Goal: Task Accomplishment & Management: Use online tool/utility

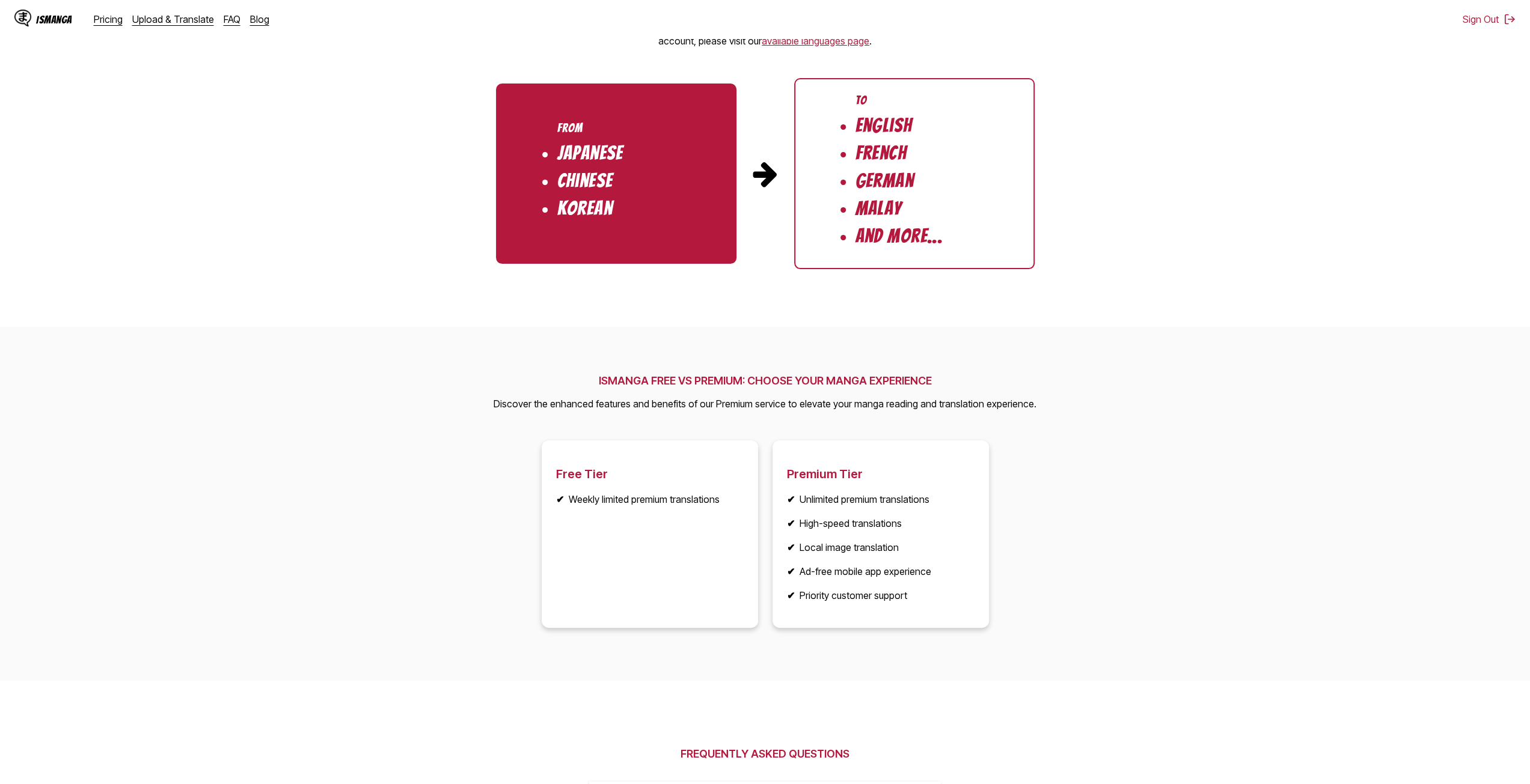
scroll to position [1263, 0]
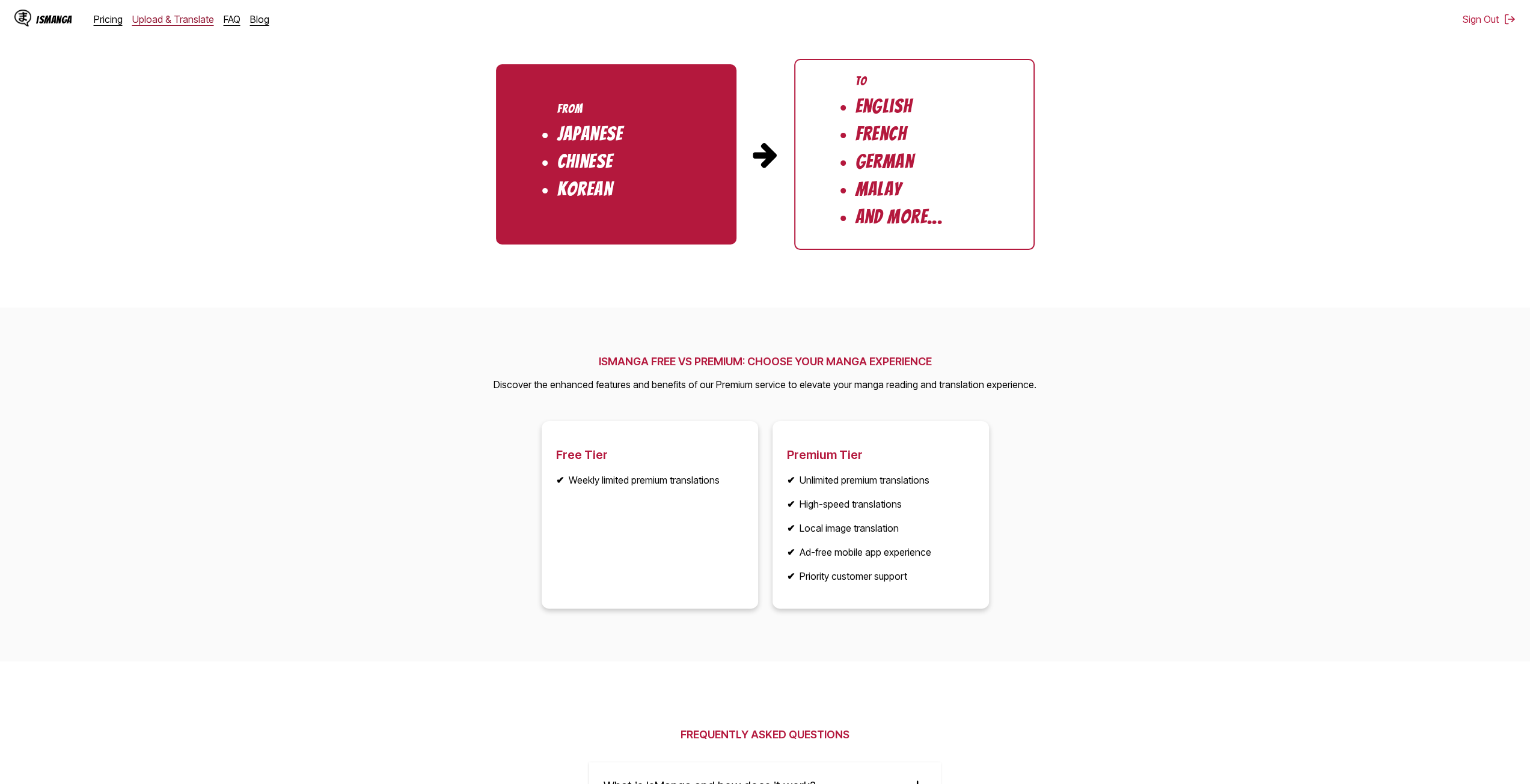
click at [162, 23] on link "Upload & Translate" at bounding box center [173, 19] width 82 height 12
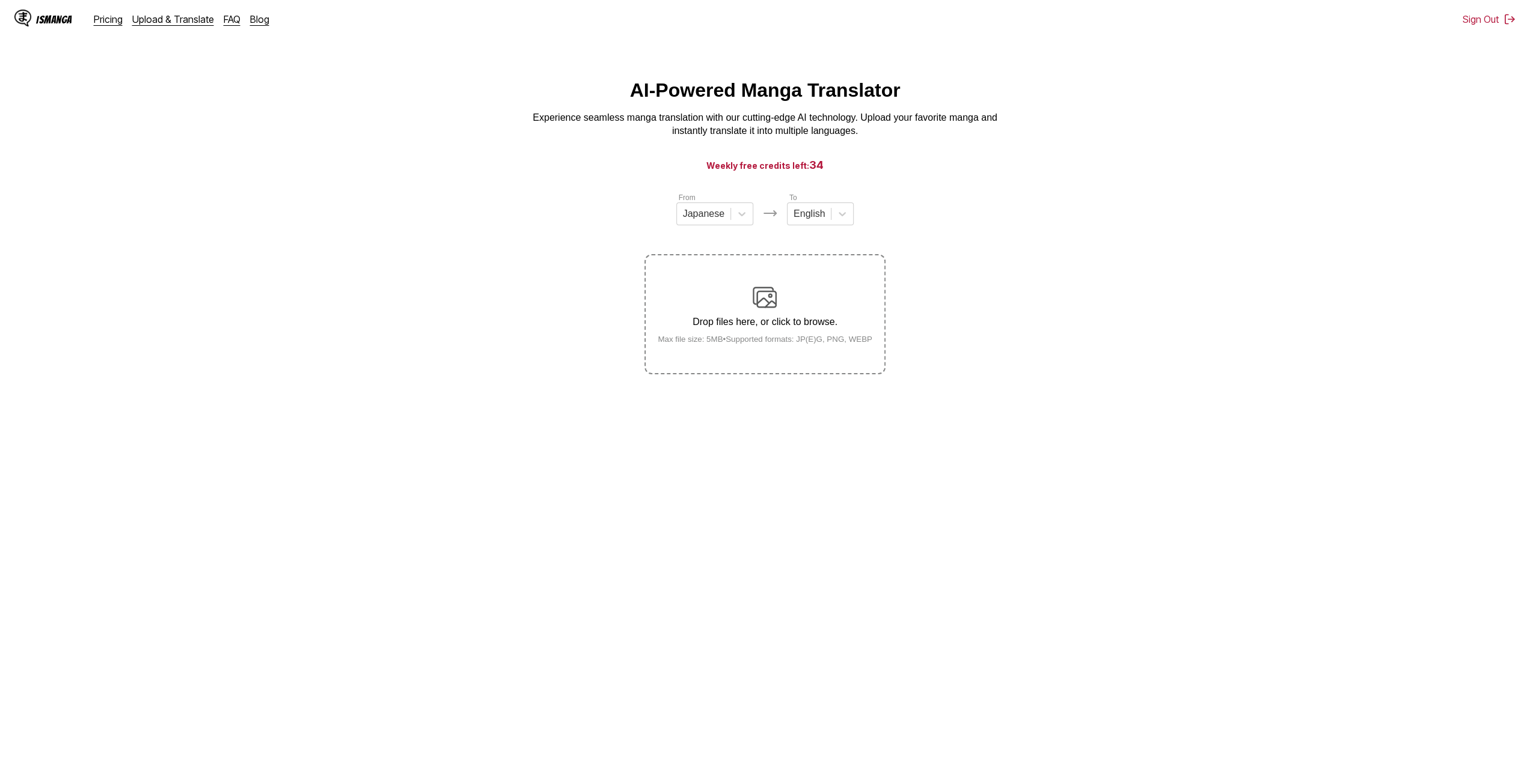
click at [788, 301] on div "Drop files here, or click to browse. Max file size: 5MB • Supported formats: JP…" at bounding box center [765, 314] width 234 height 58
click at [0, 0] on input "Drop files here, or click to browse. Max file size: 5MB • Supported formats: JP…" at bounding box center [0, 0] width 0 height 0
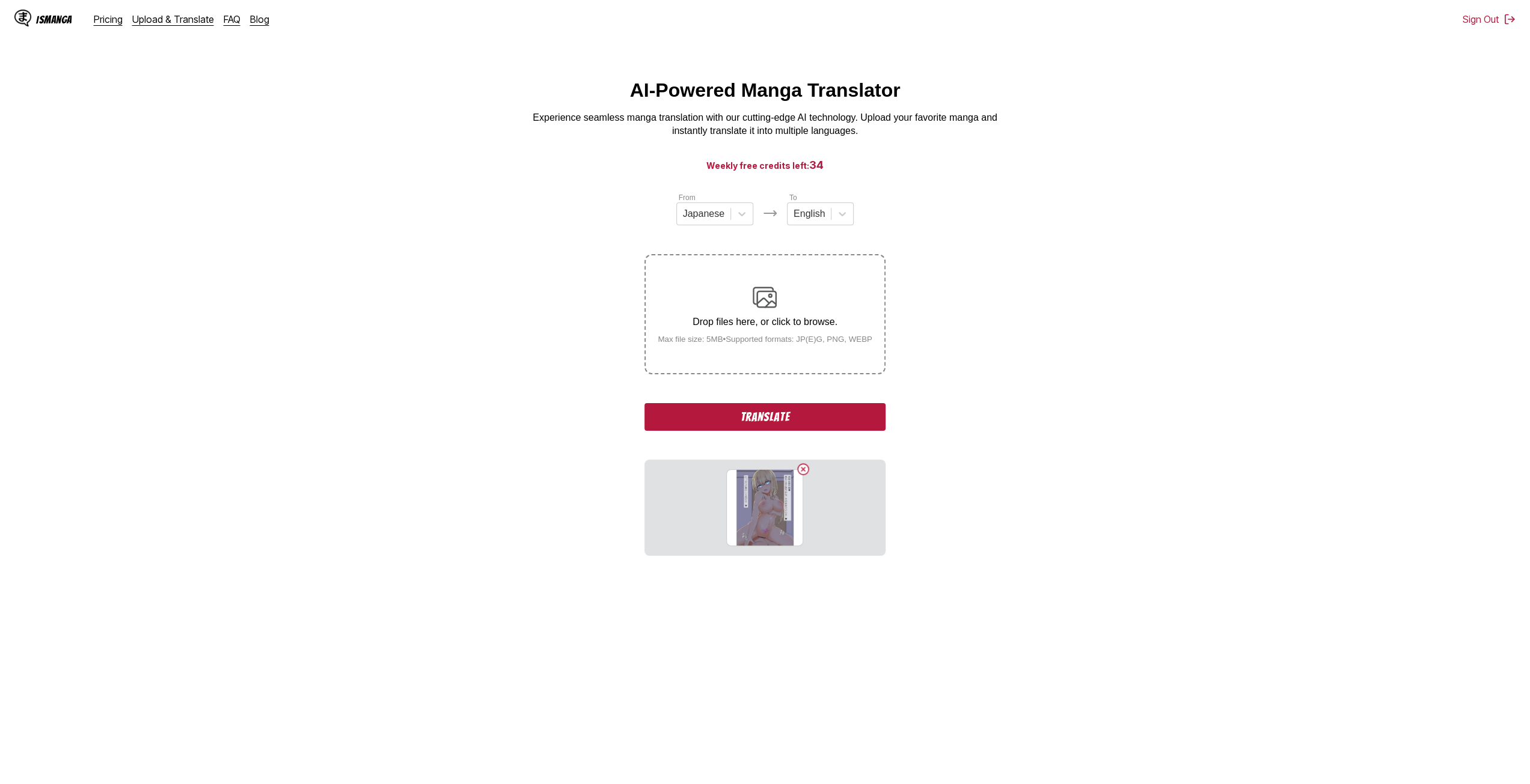
click at [747, 338] on small "Max file size: 5MB • Supported formats: JP(E)G, PNG, WEBP" at bounding box center [765, 339] width 234 height 9
click at [0, 0] on input "Drop files here, or click to browse. Max file size: 5MB • Supported formats: JP…" at bounding box center [0, 0] width 0 height 0
click at [776, 344] on small "Max file size: 5MB • Supported formats: JP(E)G, PNG, WEBP" at bounding box center [765, 339] width 234 height 9
click at [0, 0] on input "Drop files here, or click to browse. Max file size: 5MB • Supported formats: JP…" at bounding box center [0, 0] width 0 height 0
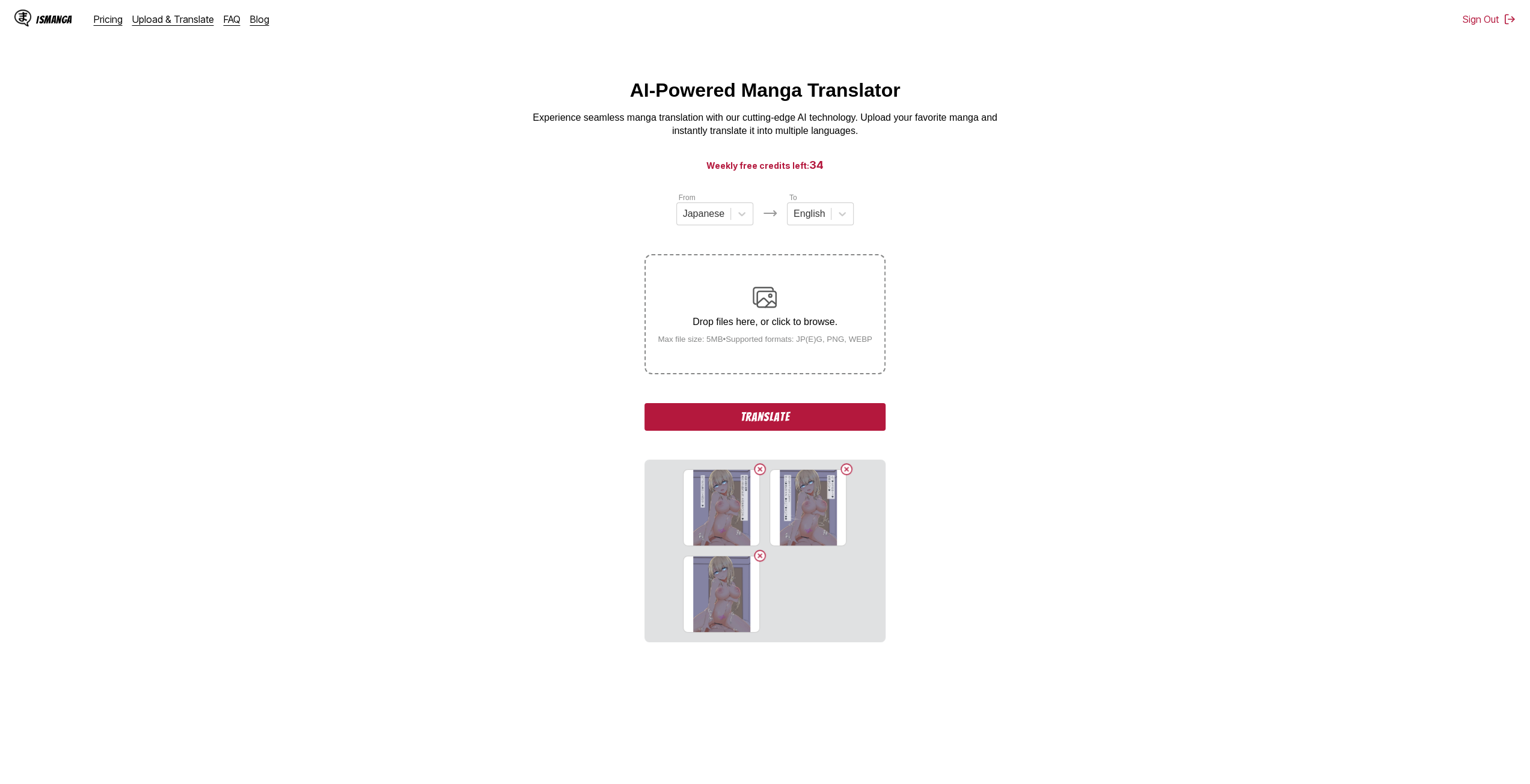
click at [757, 356] on label "Drop files here, or click to browse. Max file size: 5MB • Supported formats: JP…" at bounding box center [765, 314] width 238 height 117
click at [0, 0] on input "Drop files here, or click to browse. Max file size: 5MB • Supported formats: JP…" at bounding box center [0, 0] width 0 height 0
click at [713, 327] on p "Drop files here, or click to browse." at bounding box center [765, 322] width 234 height 10
click at [0, 0] on input "Drop files here, or click to browse. Max file size: 5MB • Supported formats: JP…" at bounding box center [0, 0] width 0 height 0
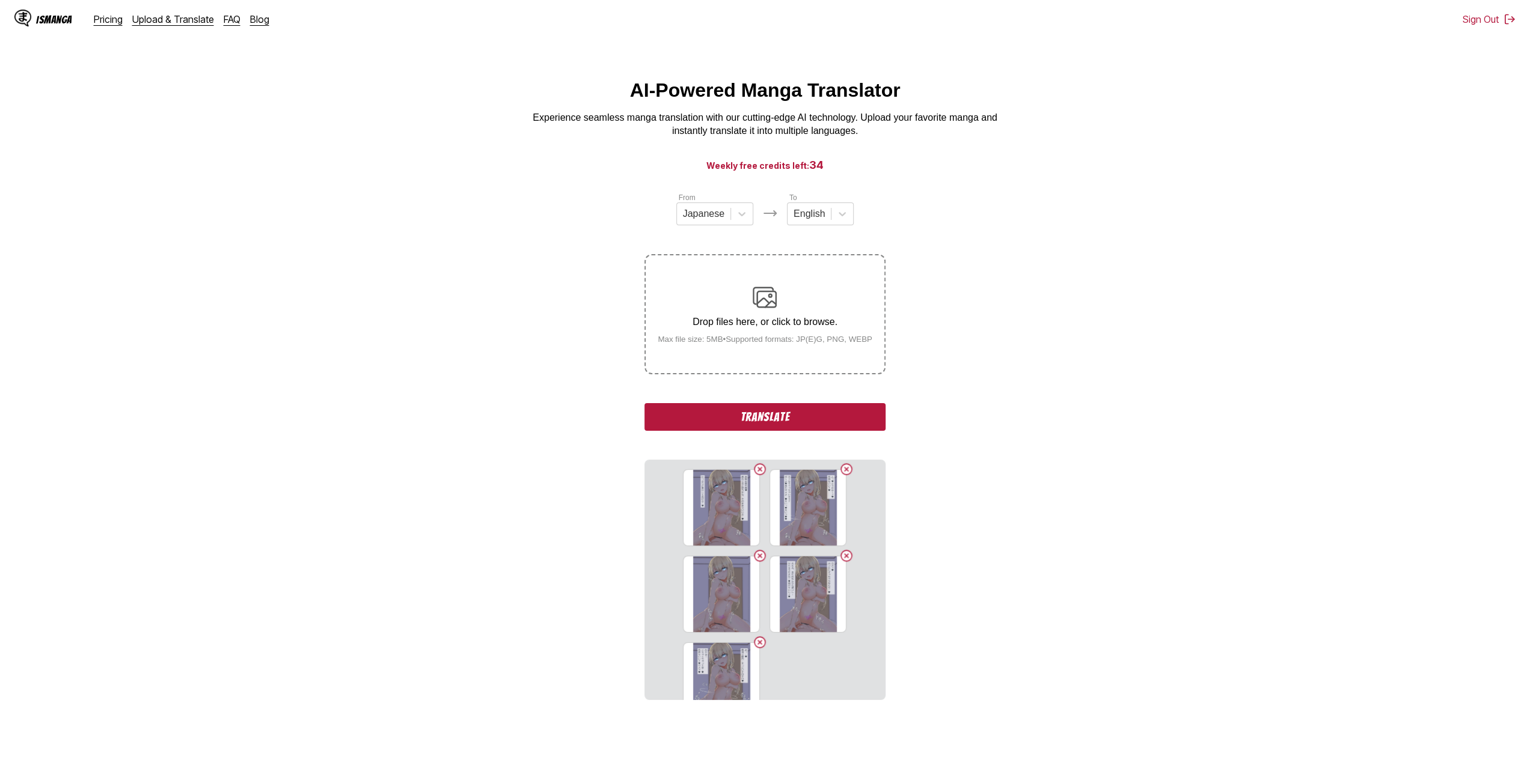
click at [724, 363] on label "Drop files here, or click to browse. Max file size: 5MB • Supported formats: JP…" at bounding box center [765, 314] width 238 height 117
click at [0, 0] on input "Drop files here, or click to browse. Max file size: 5MB • Supported formats: JP…" at bounding box center [0, 0] width 0 height 0
click at [716, 357] on label "Drop files here, or click to browse. Max file size: 5MB • Supported formats: JP…" at bounding box center [765, 314] width 238 height 117
click at [0, 0] on input "Drop files here, or click to browse. Max file size: 5MB • Supported formats: JP…" at bounding box center [0, 0] width 0 height 0
click at [715, 352] on label "Drop files here, or click to browse. Max file size: 5MB • Supported formats: JP…" at bounding box center [765, 314] width 238 height 117
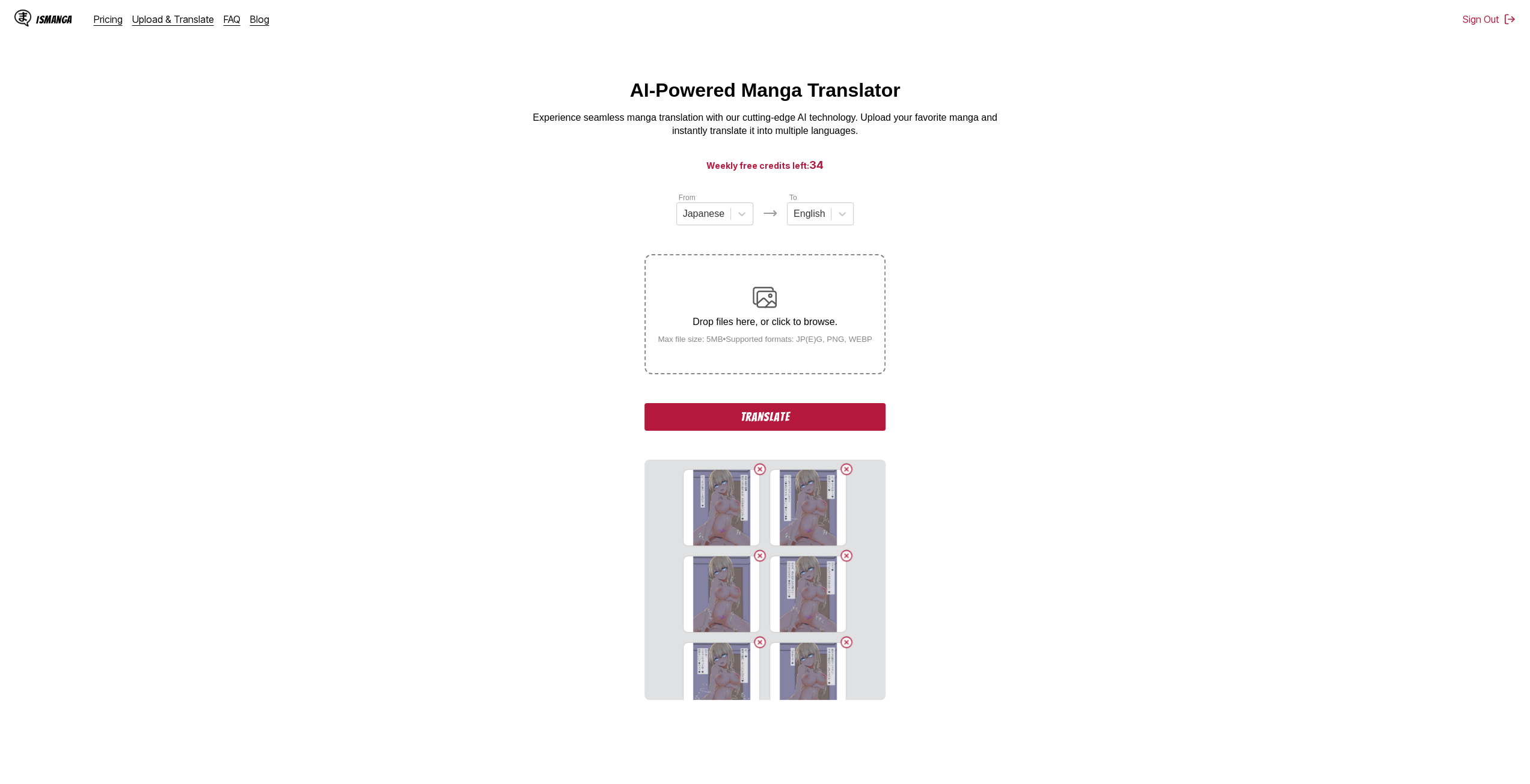
click at [0, 0] on input "Drop files here, or click to browse. Max file size: 5MB • Supported formats: JP…" at bounding box center [0, 0] width 0 height 0
click at [756, 351] on label "Drop files here, or click to browse. Max file size: 5MB • Supported formats: JP…" at bounding box center [765, 314] width 238 height 117
click at [0, 0] on input "Drop files here, or click to browse. Max file size: 5MB • Supported formats: JP…" at bounding box center [0, 0] width 0 height 0
click at [718, 351] on label "Drop files here, or click to browse. Max file size: 5MB • Supported formats: JP…" at bounding box center [765, 314] width 238 height 117
click at [0, 0] on input "Drop files here, or click to browse. Max file size: 5MB • Supported formats: JP…" at bounding box center [0, 0] width 0 height 0
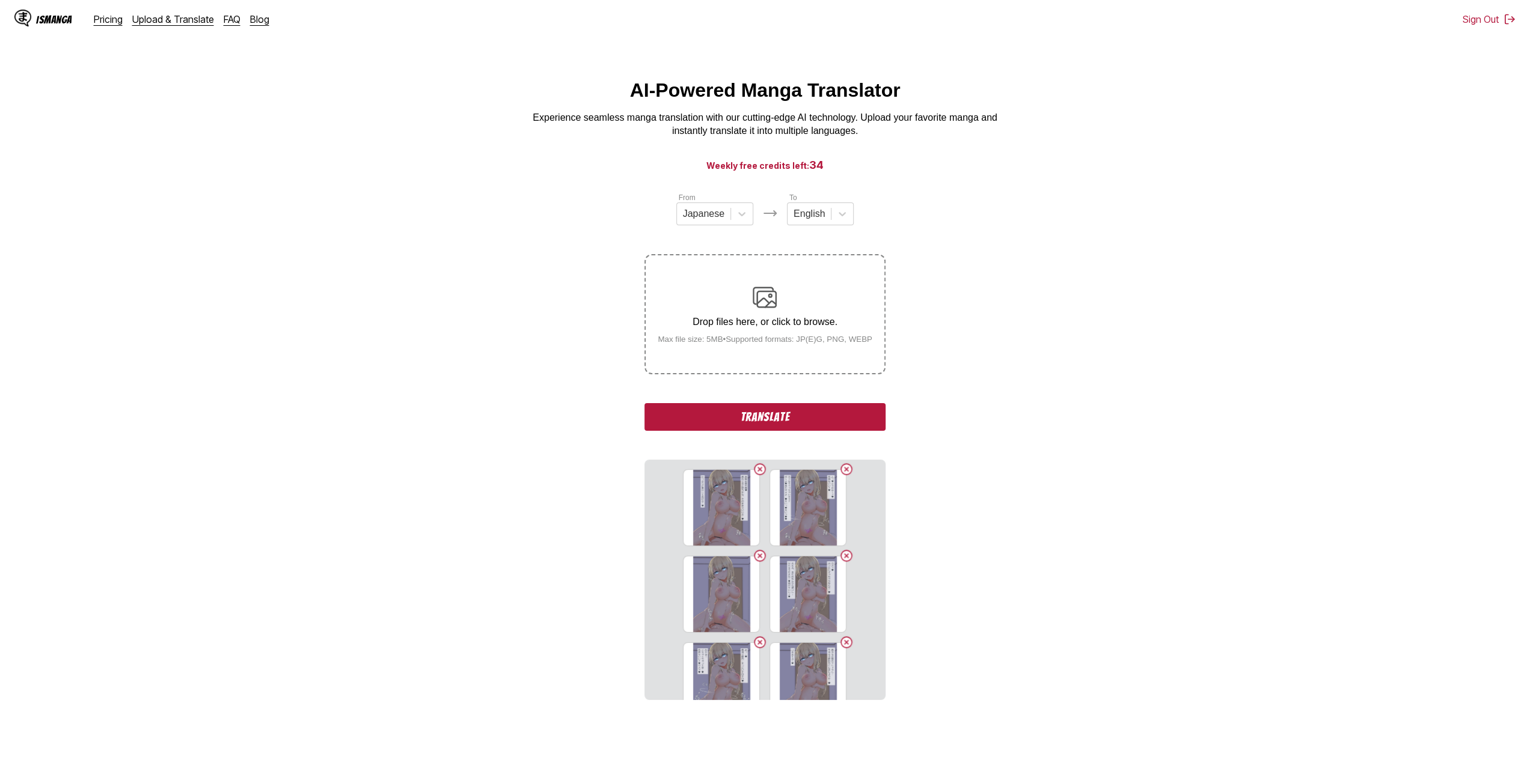
click at [735, 358] on label "Drop files here, or click to browse. Max file size: 5MB • Supported formats: JP…" at bounding box center [765, 314] width 238 height 117
click at [0, 0] on input "Drop files here, or click to browse. Max file size: 5MB • Supported formats: JP…" at bounding box center [0, 0] width 0 height 0
click at [748, 335] on div "Drop files here, or click to browse. Max file size: 5MB • Supported formats: JP…" at bounding box center [765, 314] width 234 height 58
click at [0, 0] on input "Drop files here, or click to browse. Max file size: 5MB • Supported formats: JP…" at bounding box center [0, 0] width 0 height 0
click at [715, 343] on small "Max file size: 5MB • Supported formats: JP(E)G, PNG, WEBP" at bounding box center [765, 339] width 234 height 9
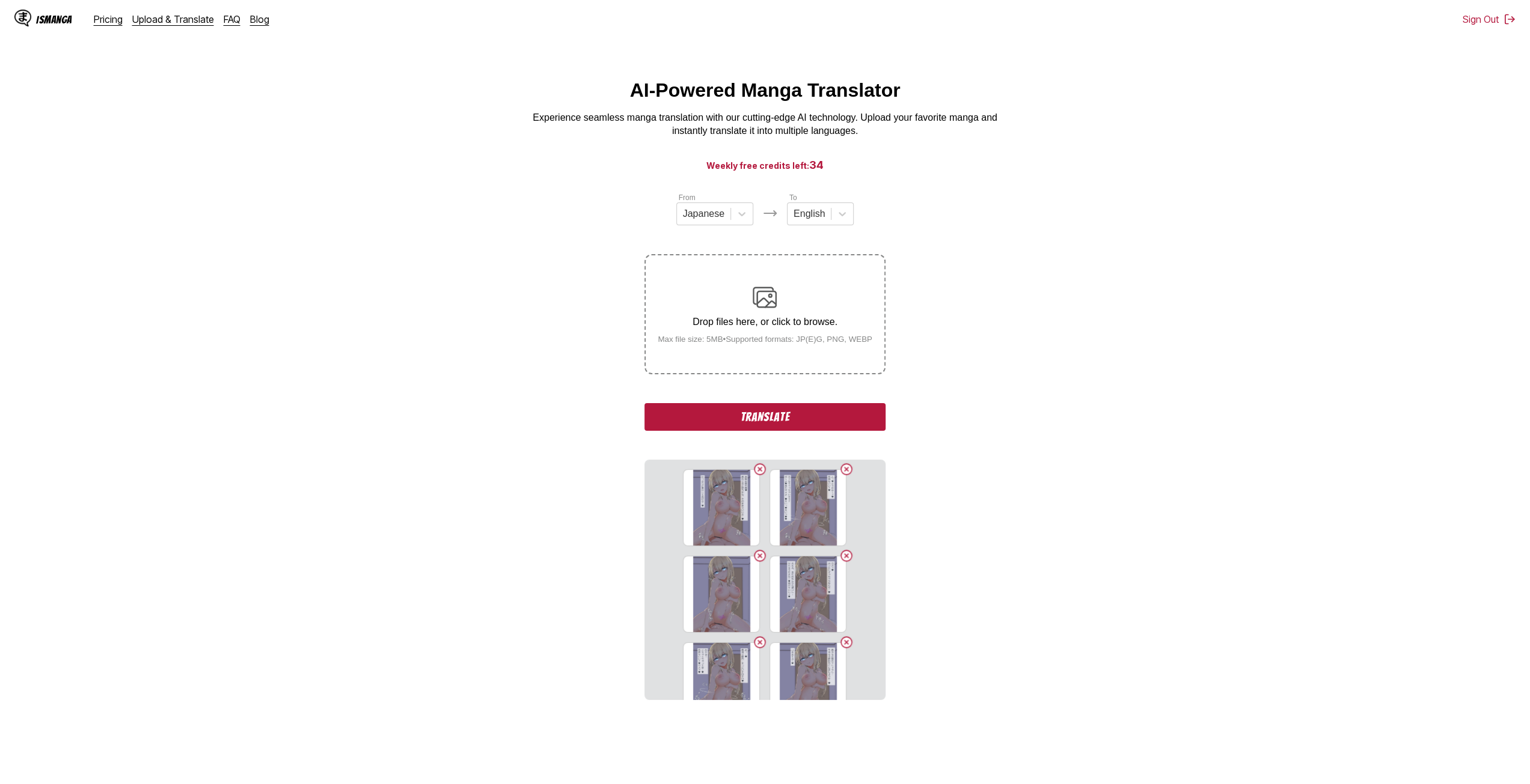
click at [0, 0] on input "Drop files here, or click to browse. Max file size: 5MB • Supported formats: JP…" at bounding box center [0, 0] width 0 height 0
click at [762, 344] on small "Max file size: 5MB • Supported formats: JP(E)G, PNG, WEBP" at bounding box center [765, 339] width 234 height 9
click at [0, 0] on input "Drop files here, or click to browse. Max file size: 5MB • Supported formats: JP…" at bounding box center [0, 0] width 0 height 0
click at [787, 344] on small "Max file size: 5MB • Supported formats: JP(E)G, PNG, WEBP" at bounding box center [765, 339] width 234 height 9
click at [0, 0] on input "Drop files here, or click to browse. Max file size: 5MB • Supported formats: JP…" at bounding box center [0, 0] width 0 height 0
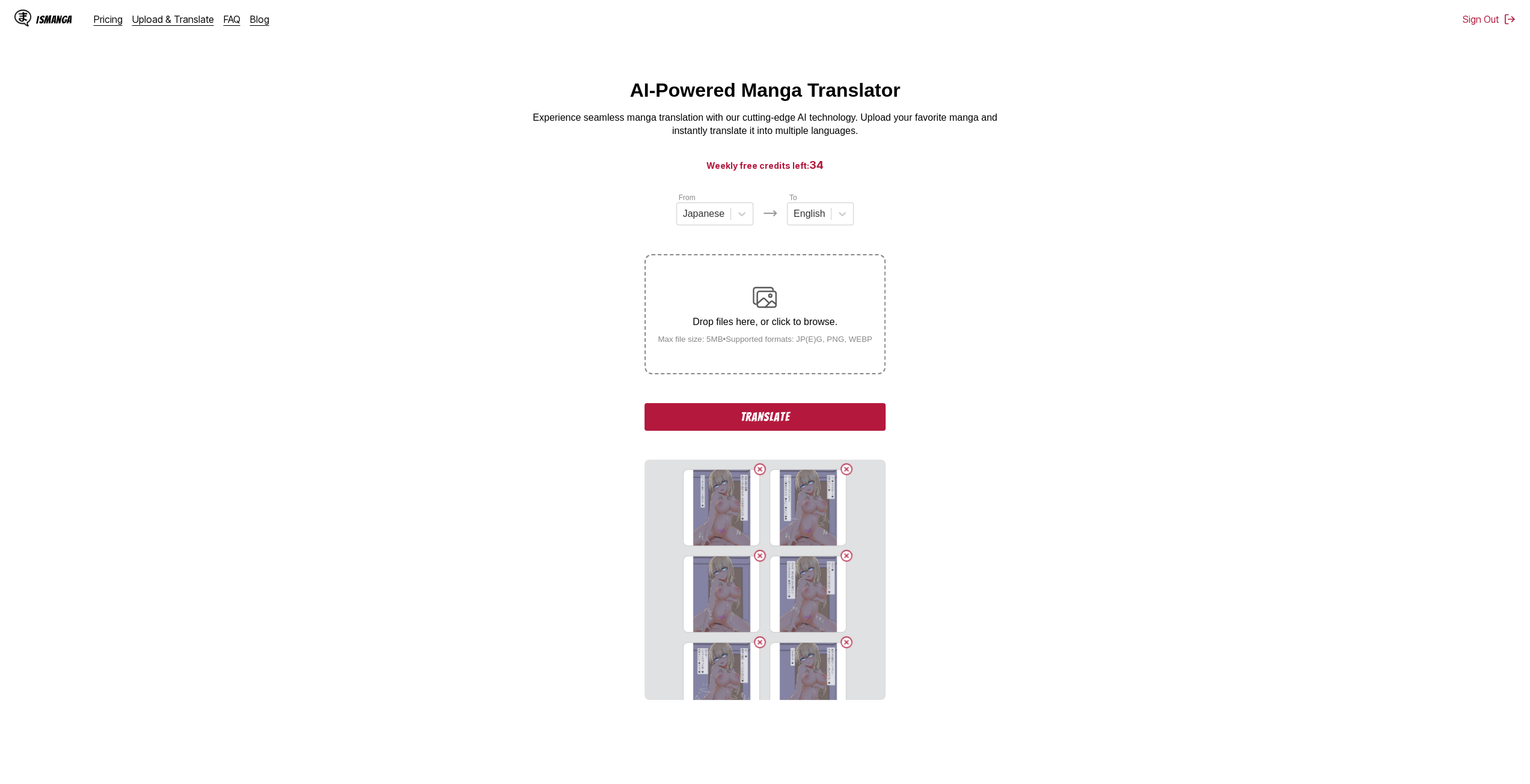
click at [785, 344] on small "Max file size: 5MB • Supported formats: JP(E)G, PNG, WEBP" at bounding box center [765, 339] width 234 height 9
click at [0, 0] on input "Drop files here, or click to browse. Max file size: 5MB • Supported formats: JP…" at bounding box center [0, 0] width 0 height 0
click at [714, 298] on div "Drop files here, or click to browse. Max file size: 5MB • Supported formats: JP…" at bounding box center [765, 314] width 234 height 58
click at [0, 0] on input "Drop files here, or click to browse. Max file size: 5MB • Supported formats: JP…" at bounding box center [0, 0] width 0 height 0
click at [707, 353] on label "Drop files here, or click to browse. Max file size: 5MB • Supported formats: JP…" at bounding box center [765, 314] width 238 height 117
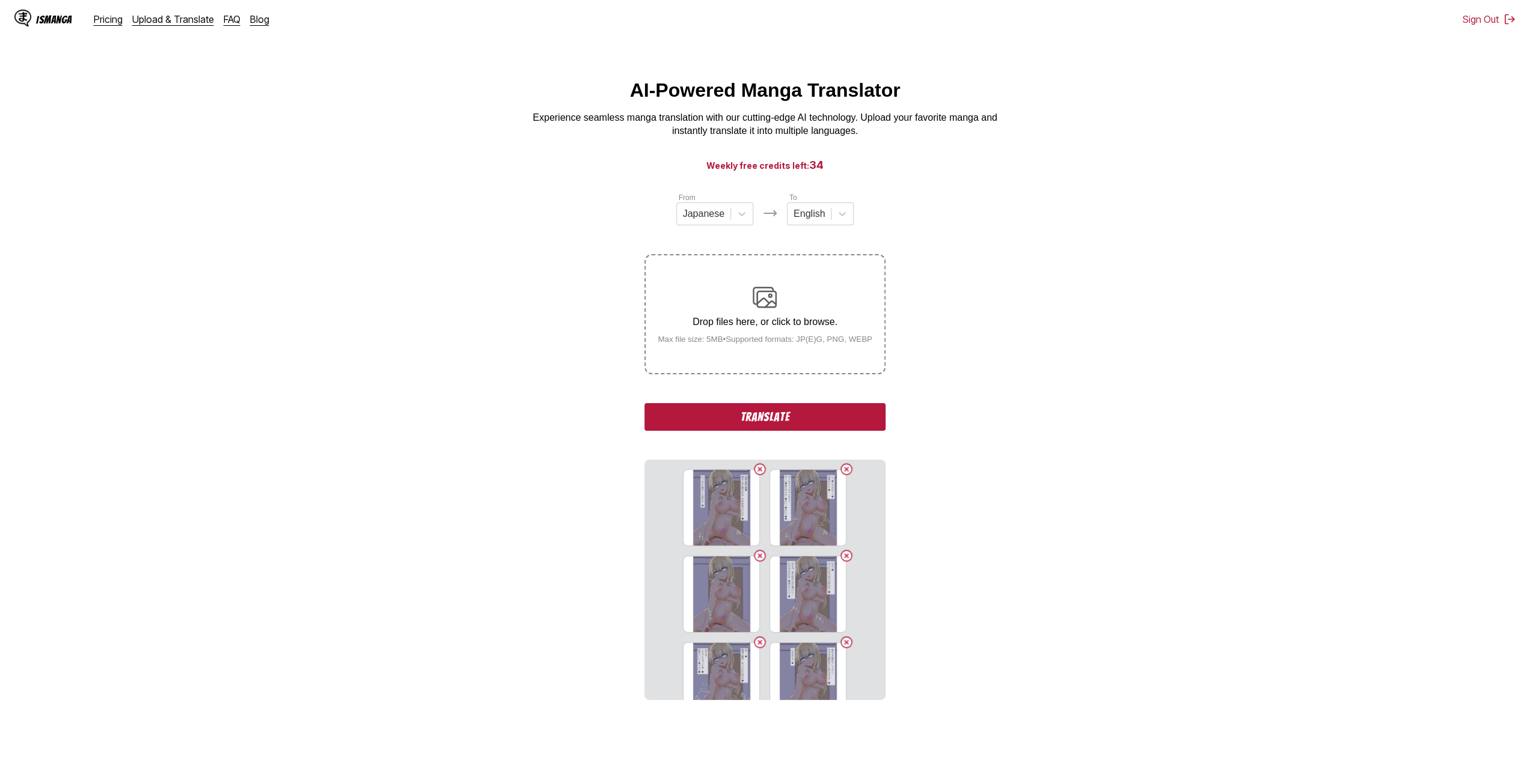
click at [0, 0] on input "Drop files here, or click to browse. Max file size: 5MB • Supported formats: JP…" at bounding box center [0, 0] width 0 height 0
click at [720, 327] on p "Drop files here, or click to browse." at bounding box center [765, 322] width 234 height 10
click at [0, 0] on input "Drop files here, or click to browse. Max file size: 5MB • Supported formats: JP…" at bounding box center [0, 0] width 0 height 0
click at [728, 325] on p "Drop files here, or click to browse." at bounding box center [765, 322] width 234 height 10
click at [0, 0] on input "Drop files here, or click to browse. Max file size: 5MB • Supported formats: JP…" at bounding box center [0, 0] width 0 height 0
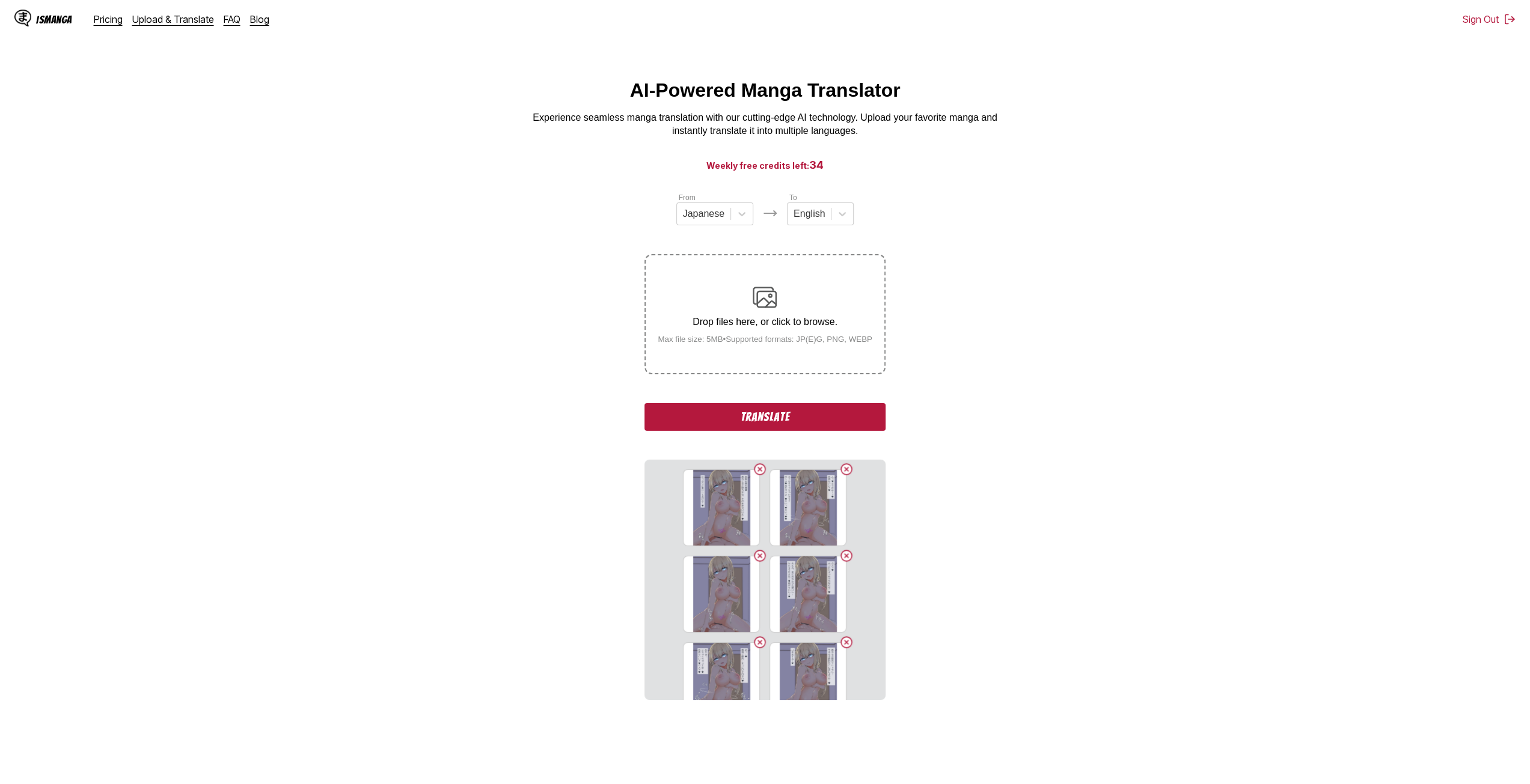
click at [695, 325] on p "Drop files here, or click to browse." at bounding box center [765, 322] width 234 height 10
click at [0, 0] on input "Drop files here, or click to browse. Max file size: 5MB • Supported formats: JP…" at bounding box center [0, 0] width 0 height 0
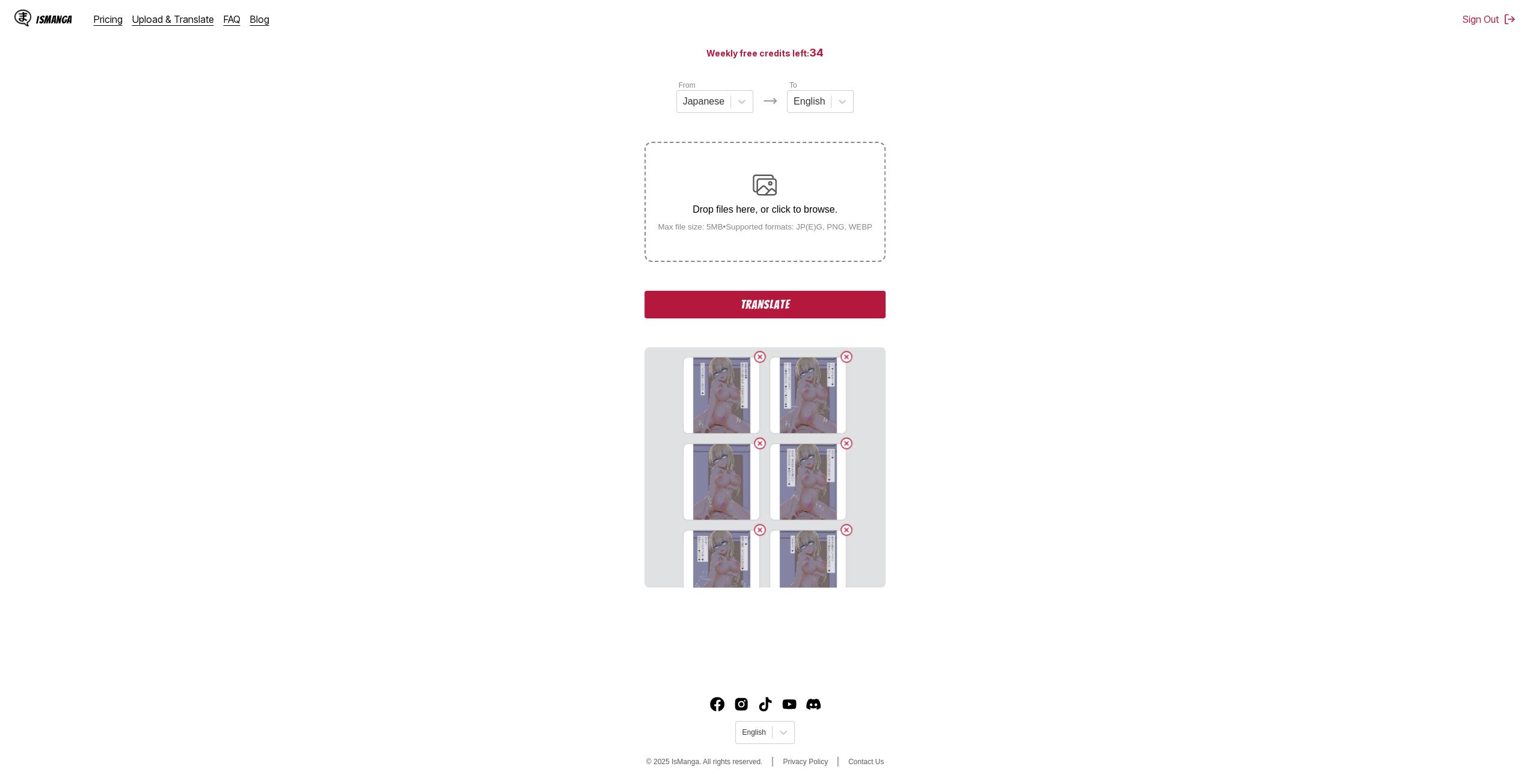
click at [772, 315] on button "Translate" at bounding box center [764, 305] width 240 height 28
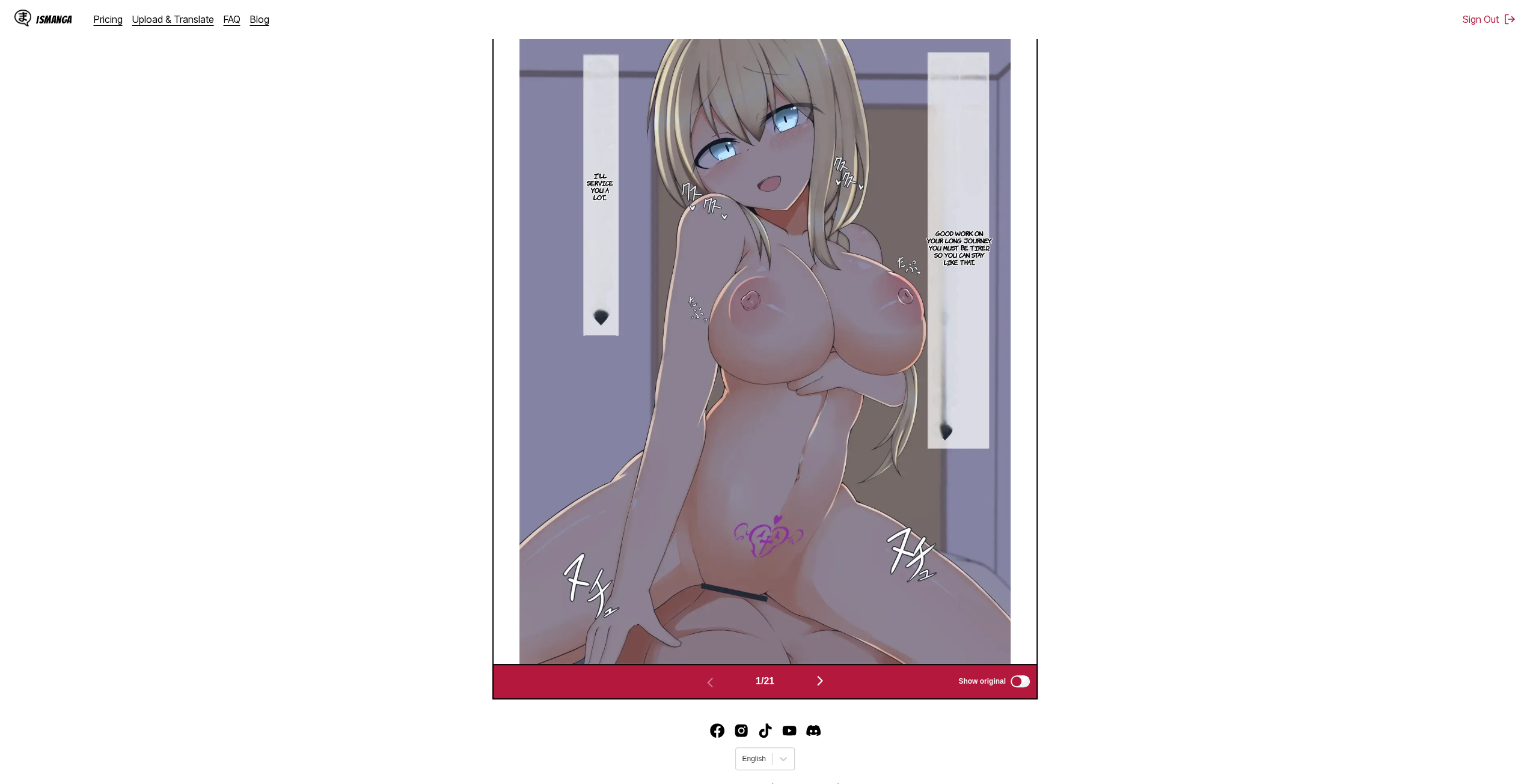
scroll to position [475, 0]
click at [816, 679] on img "button" at bounding box center [820, 679] width 15 height 15
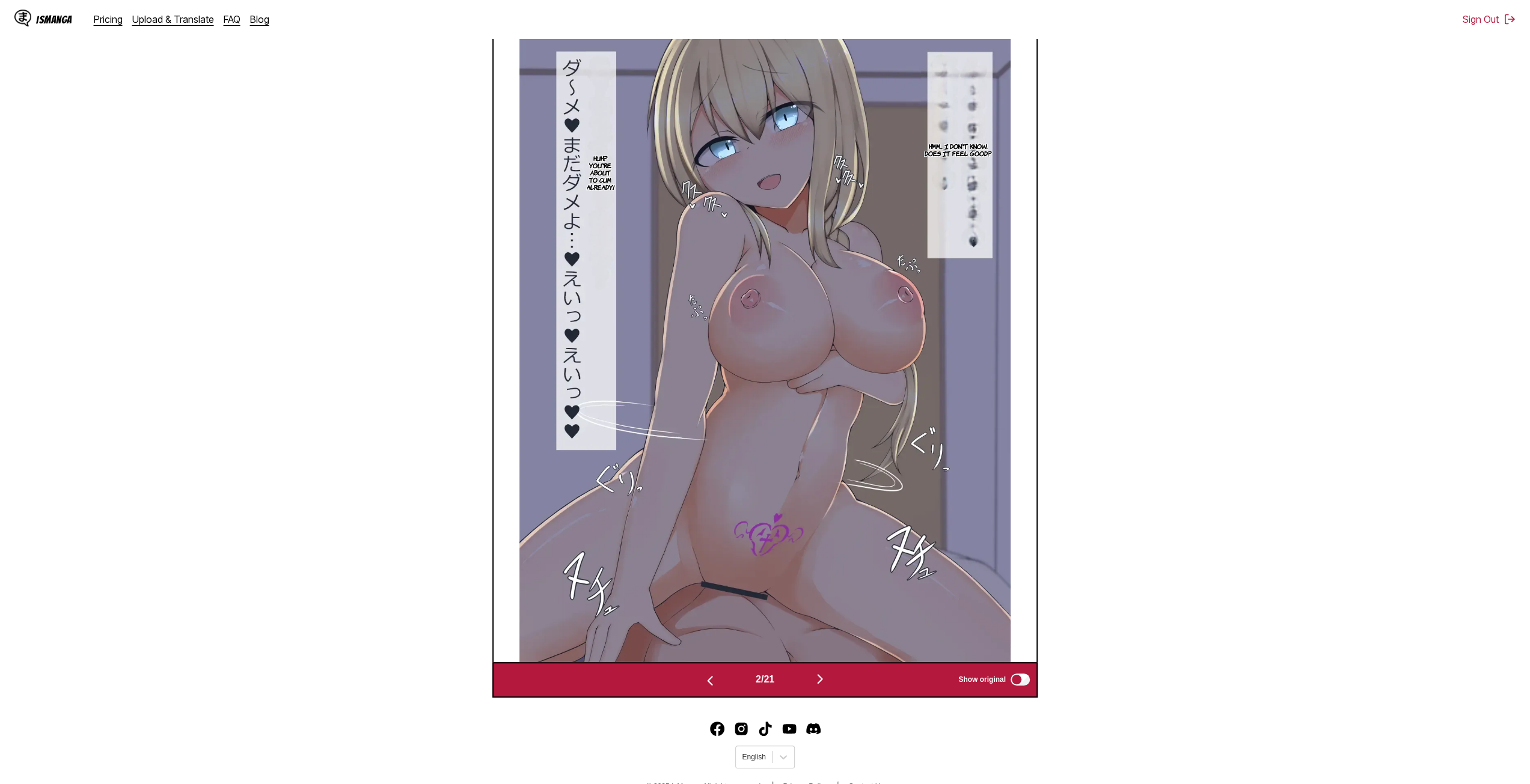
click at [822, 686] on img "button" at bounding box center [820, 679] width 15 height 15
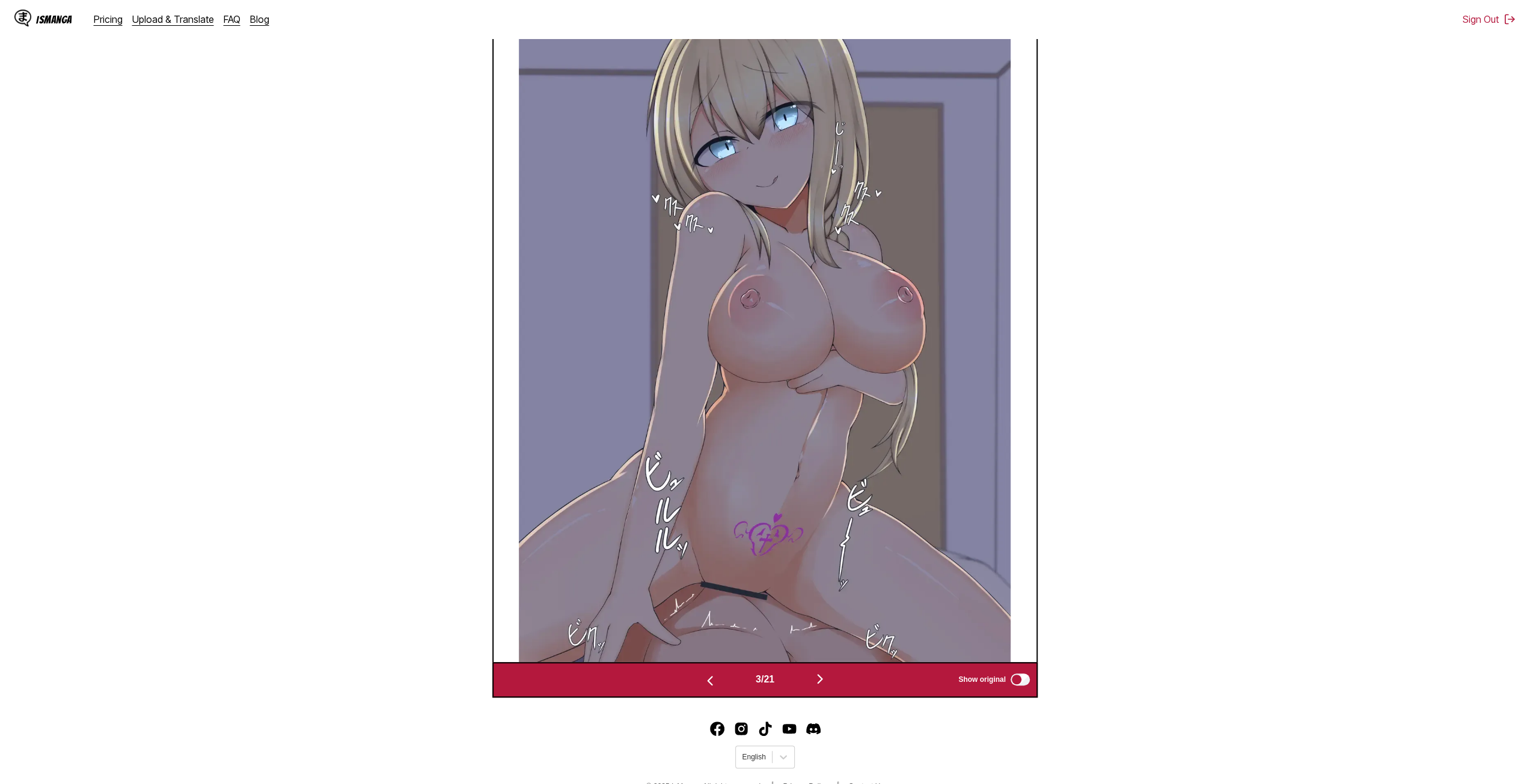
click at [822, 673] on img "button" at bounding box center [820, 679] width 15 height 15
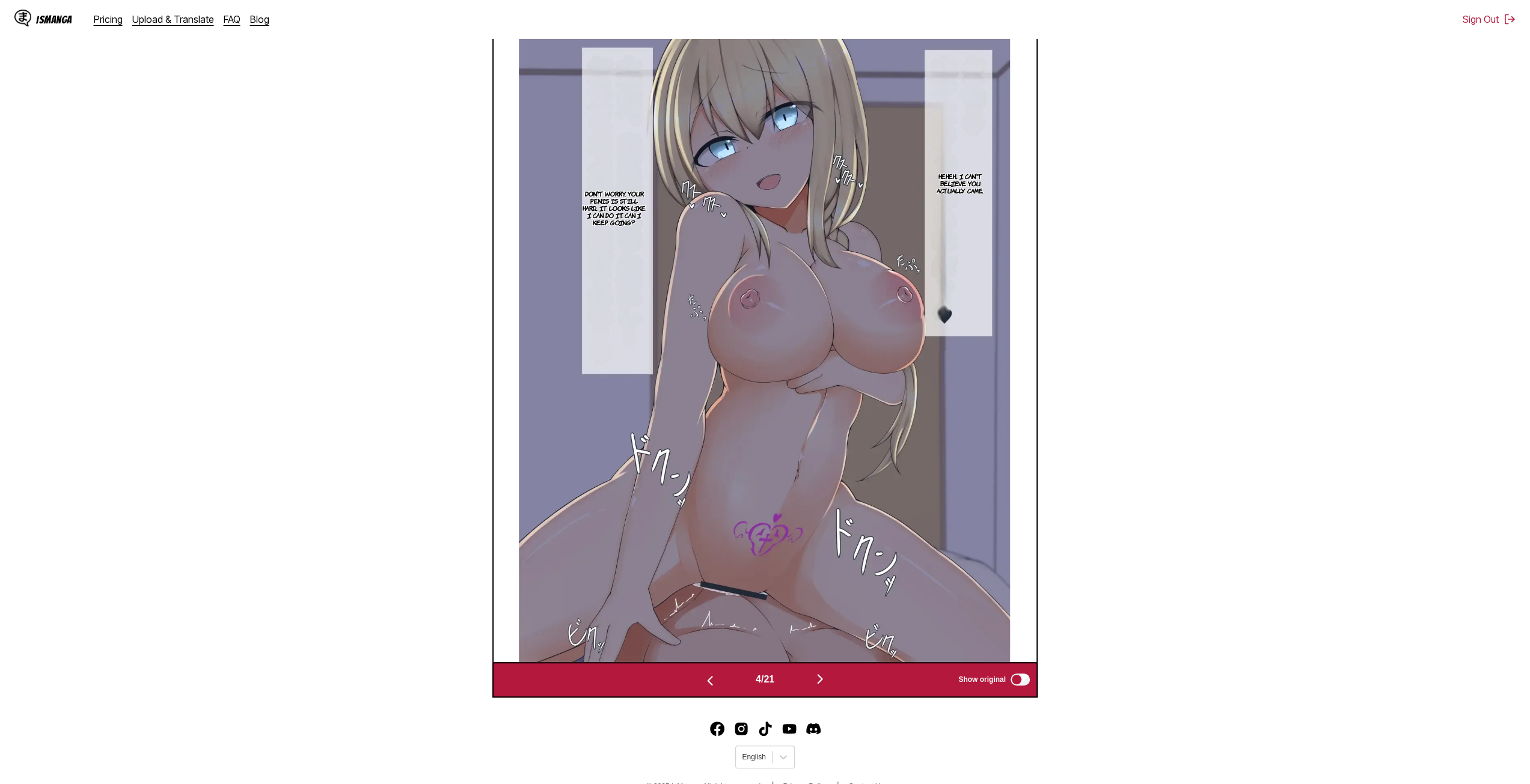
click at [824, 689] on button "button" at bounding box center [820, 680] width 72 height 17
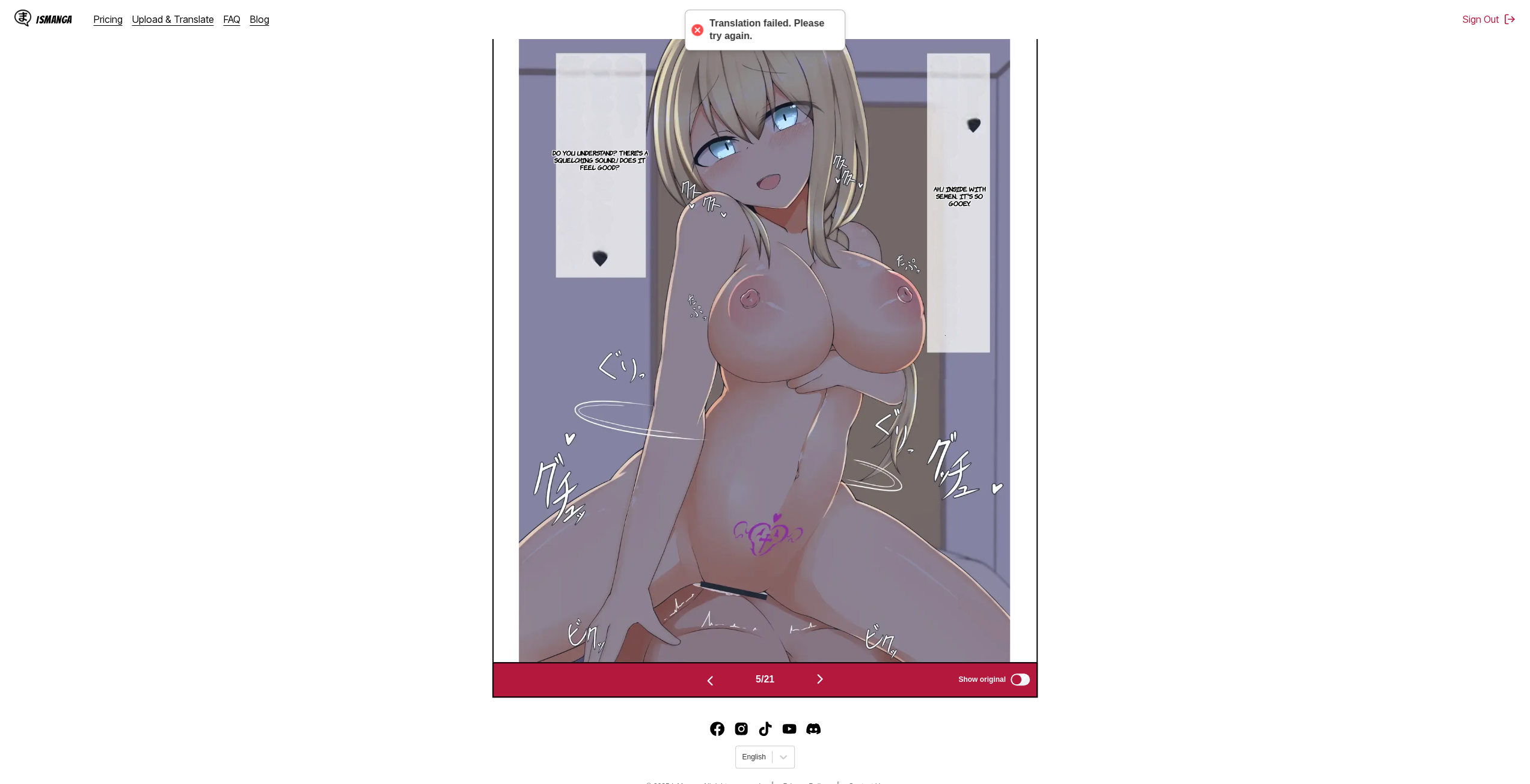
click at [820, 687] on img "button" at bounding box center [820, 679] width 15 height 15
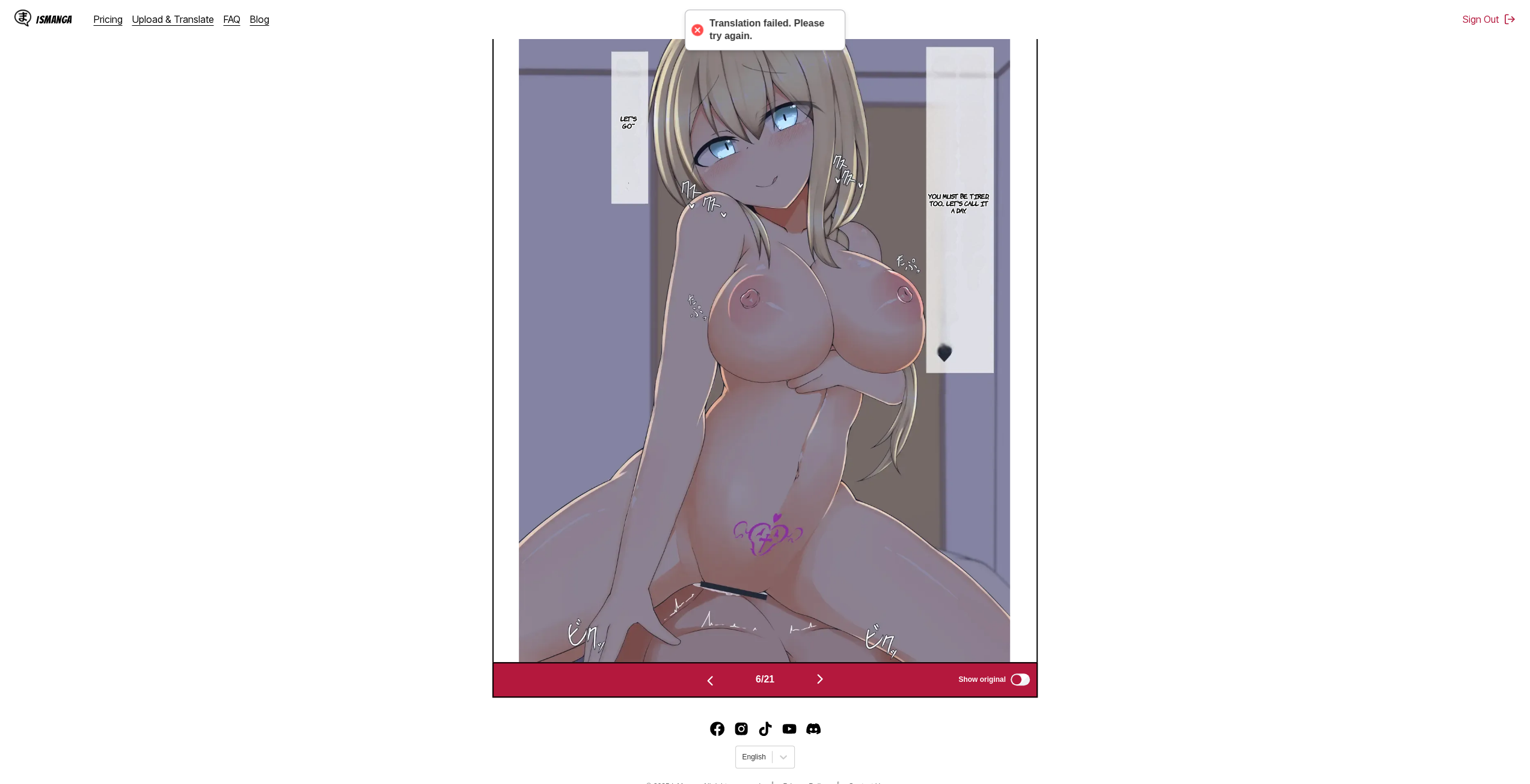
click at [820, 687] on img "button" at bounding box center [820, 679] width 15 height 15
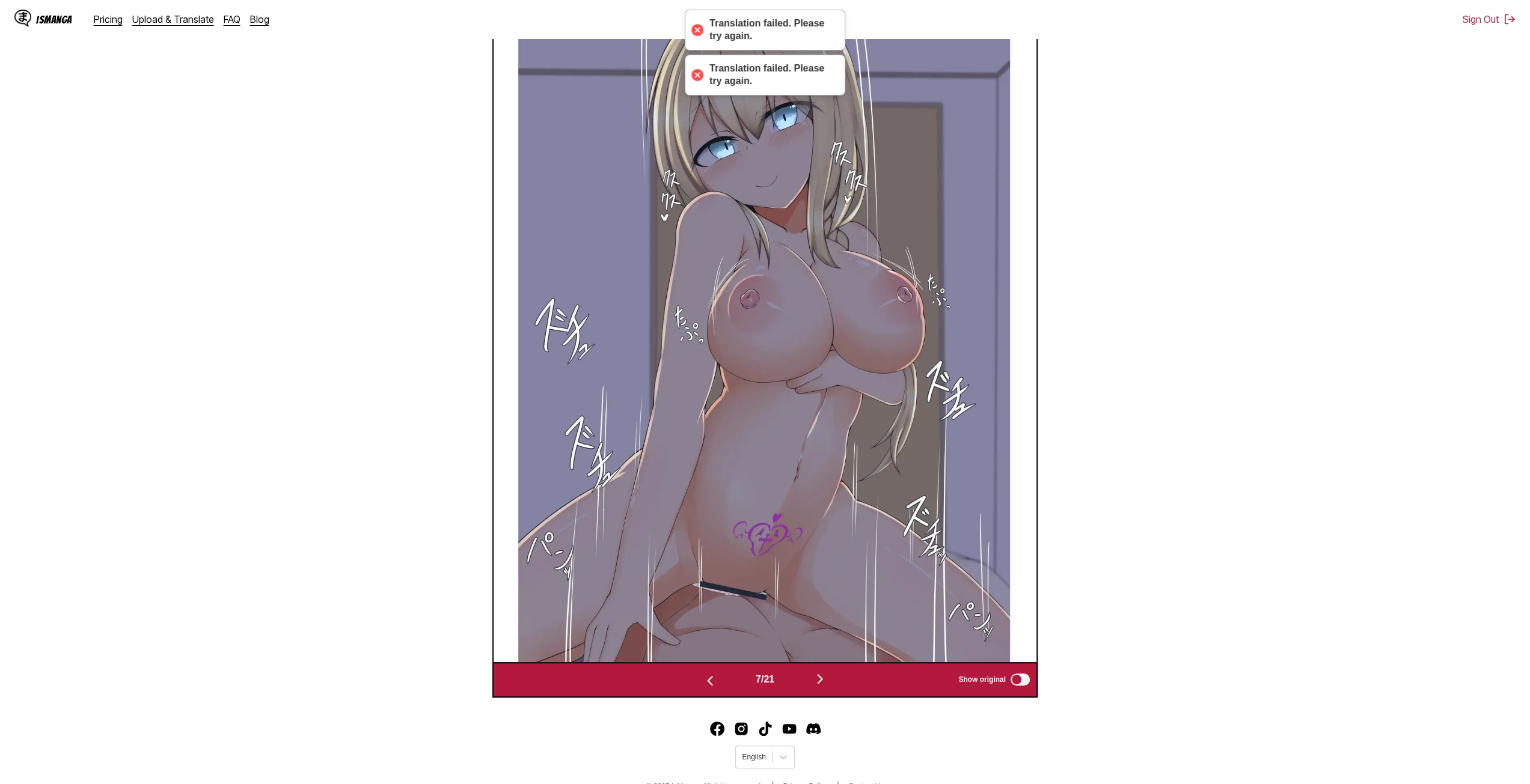
click at [820, 687] on img "button" at bounding box center [820, 679] width 15 height 15
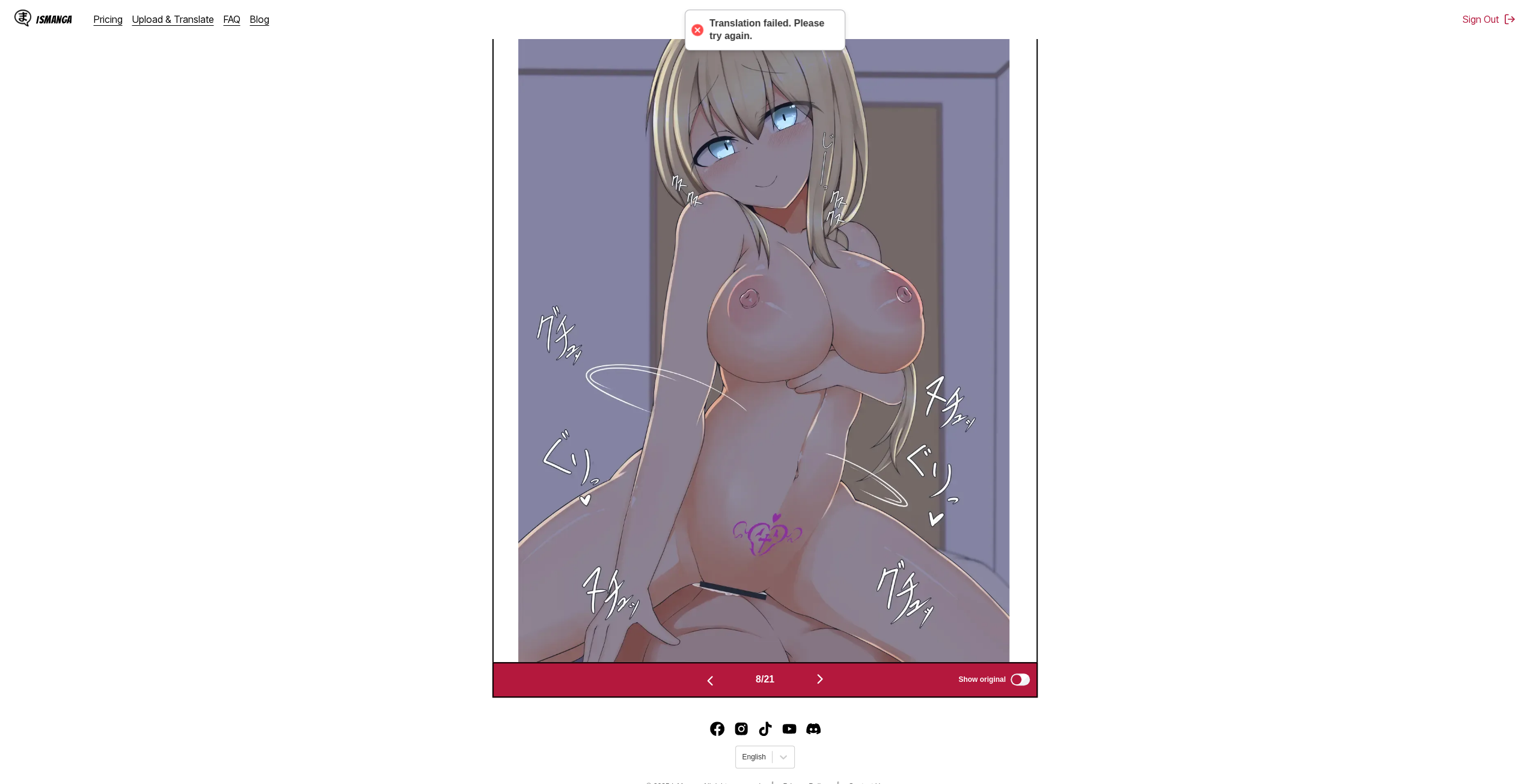
click at [816, 685] on img "button" at bounding box center [820, 679] width 15 height 15
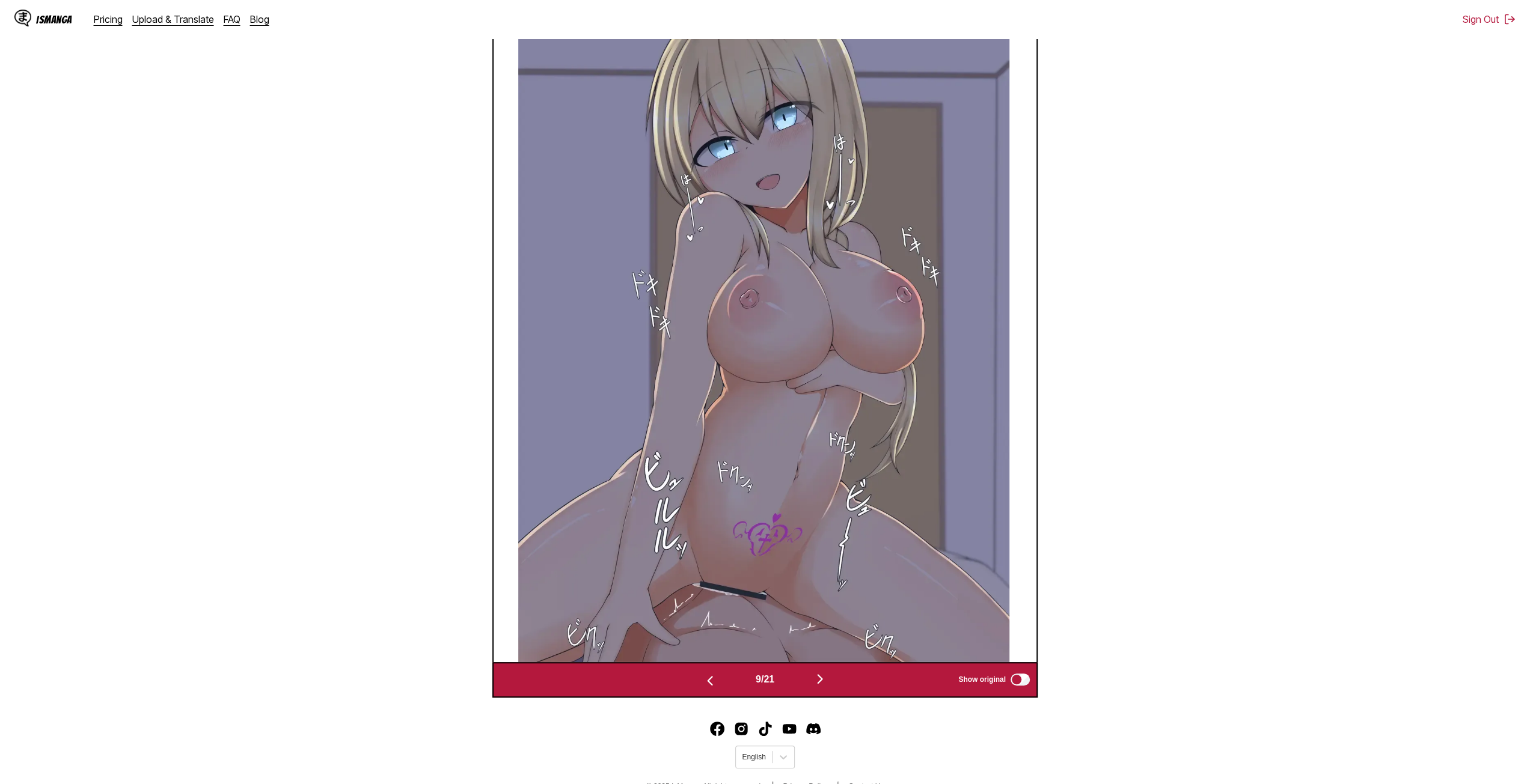
click at [816, 685] on img "button" at bounding box center [820, 679] width 15 height 15
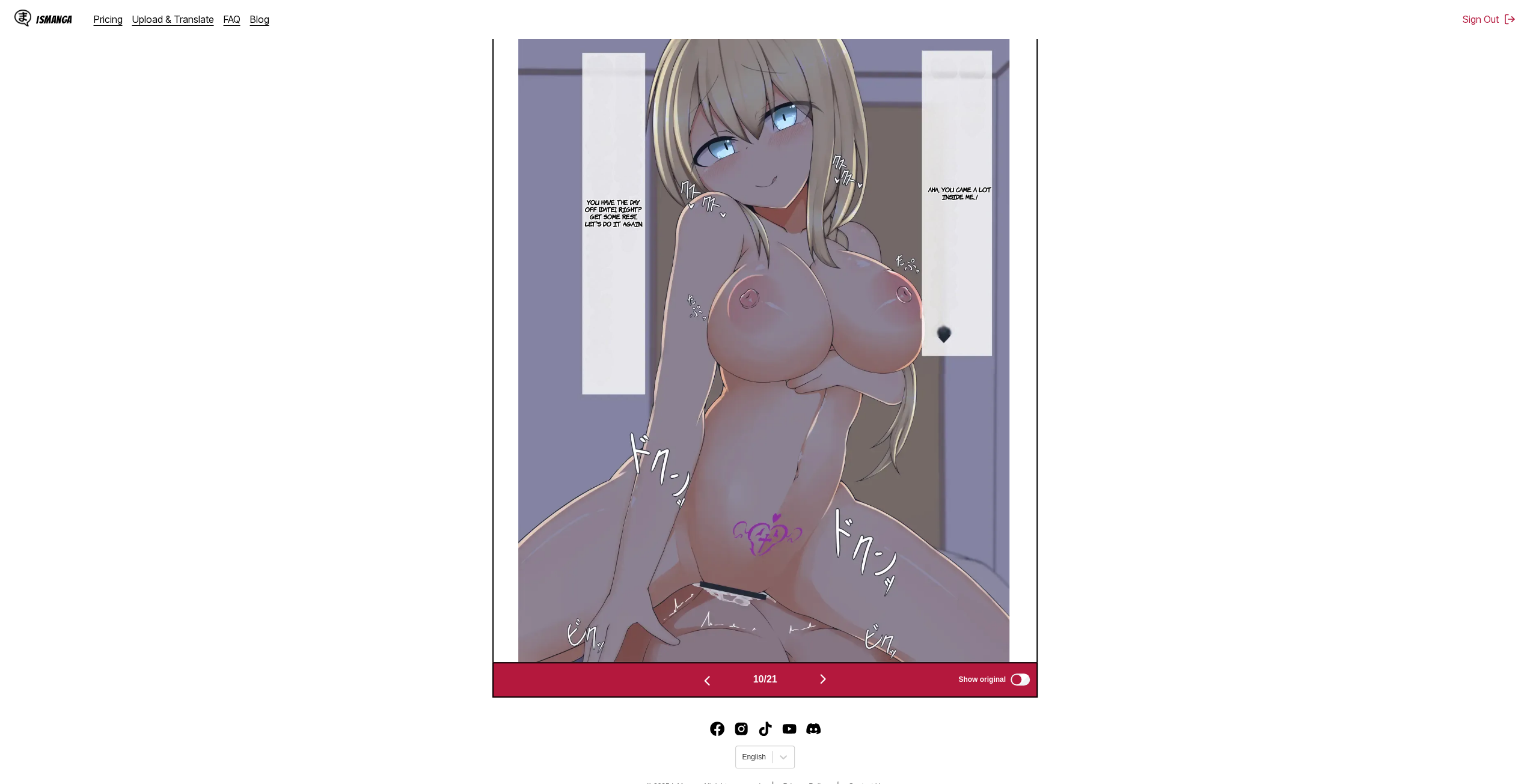
click at [821, 683] on img "button" at bounding box center [822, 679] width 15 height 15
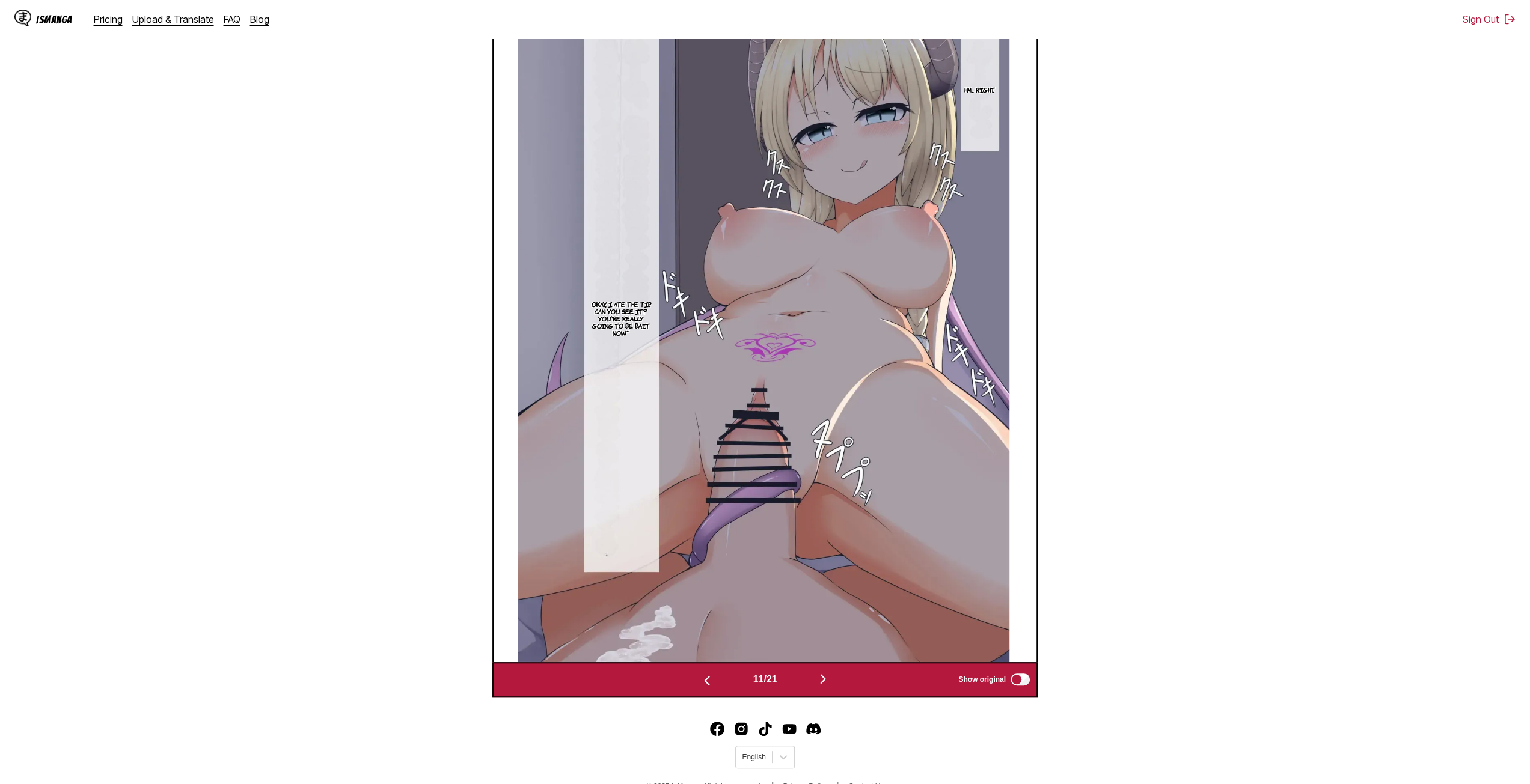
click at [827, 685] on img "button" at bounding box center [822, 679] width 15 height 15
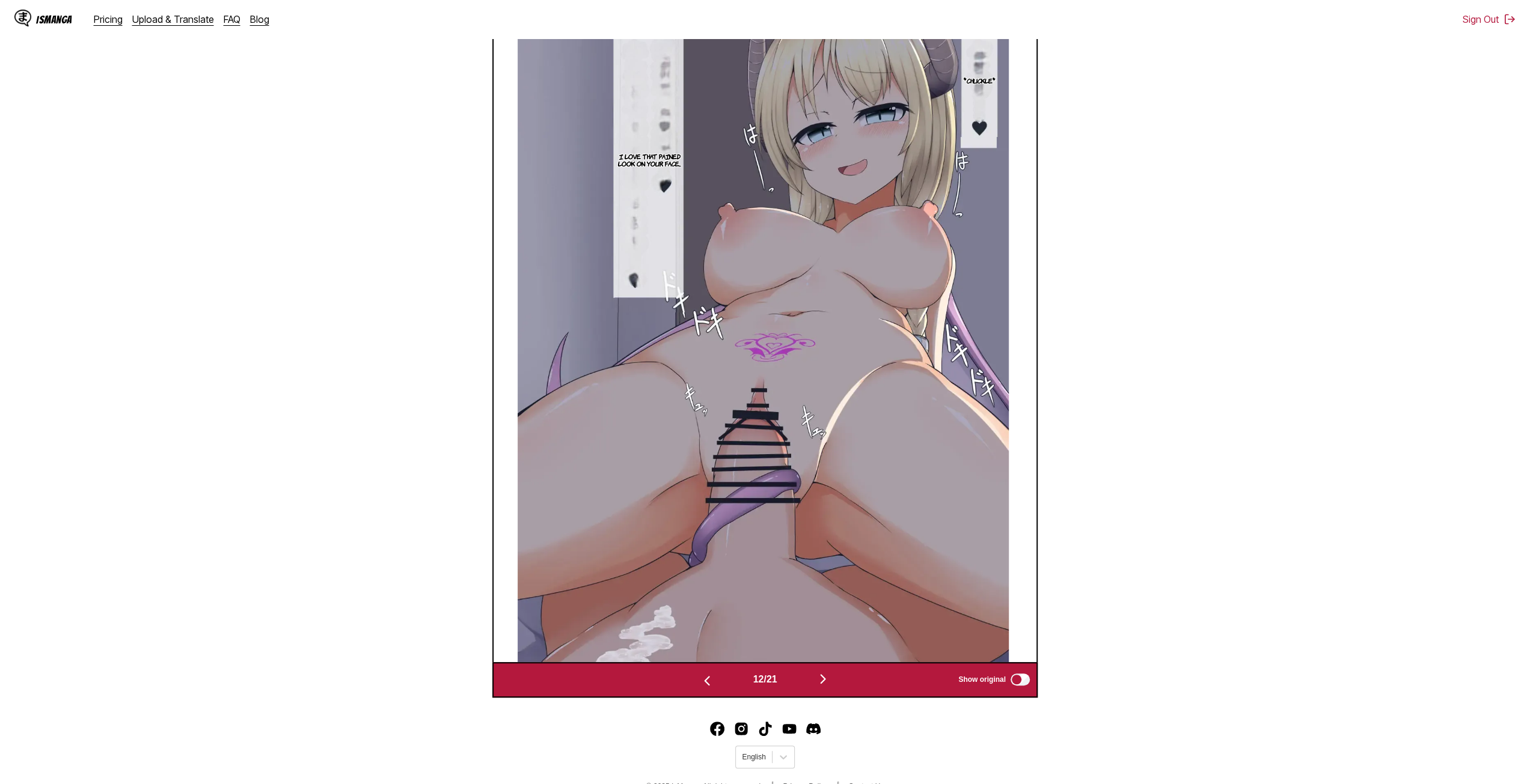
click at [825, 687] on img "button" at bounding box center [822, 679] width 15 height 15
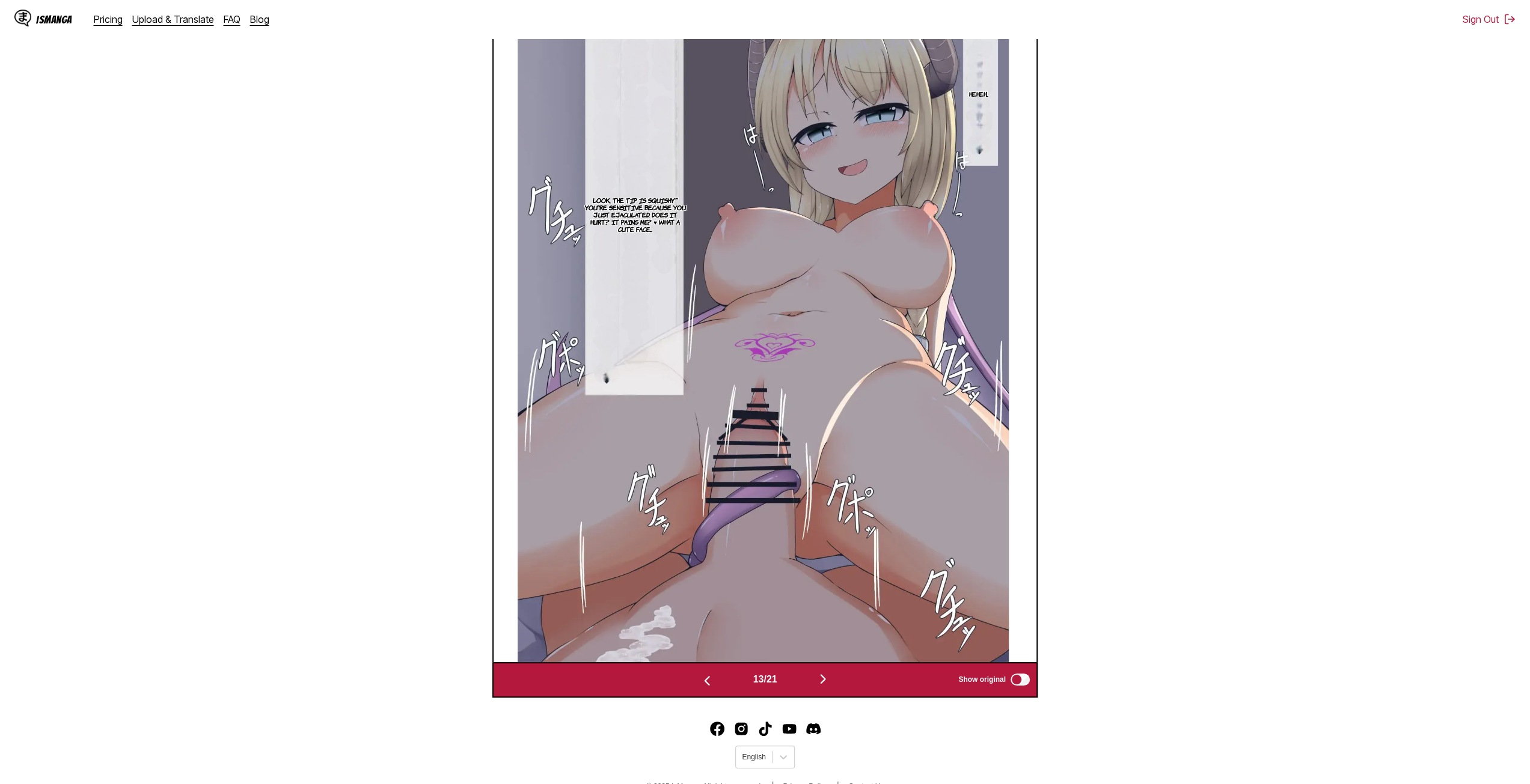
click at [823, 683] on img "button" at bounding box center [822, 679] width 15 height 15
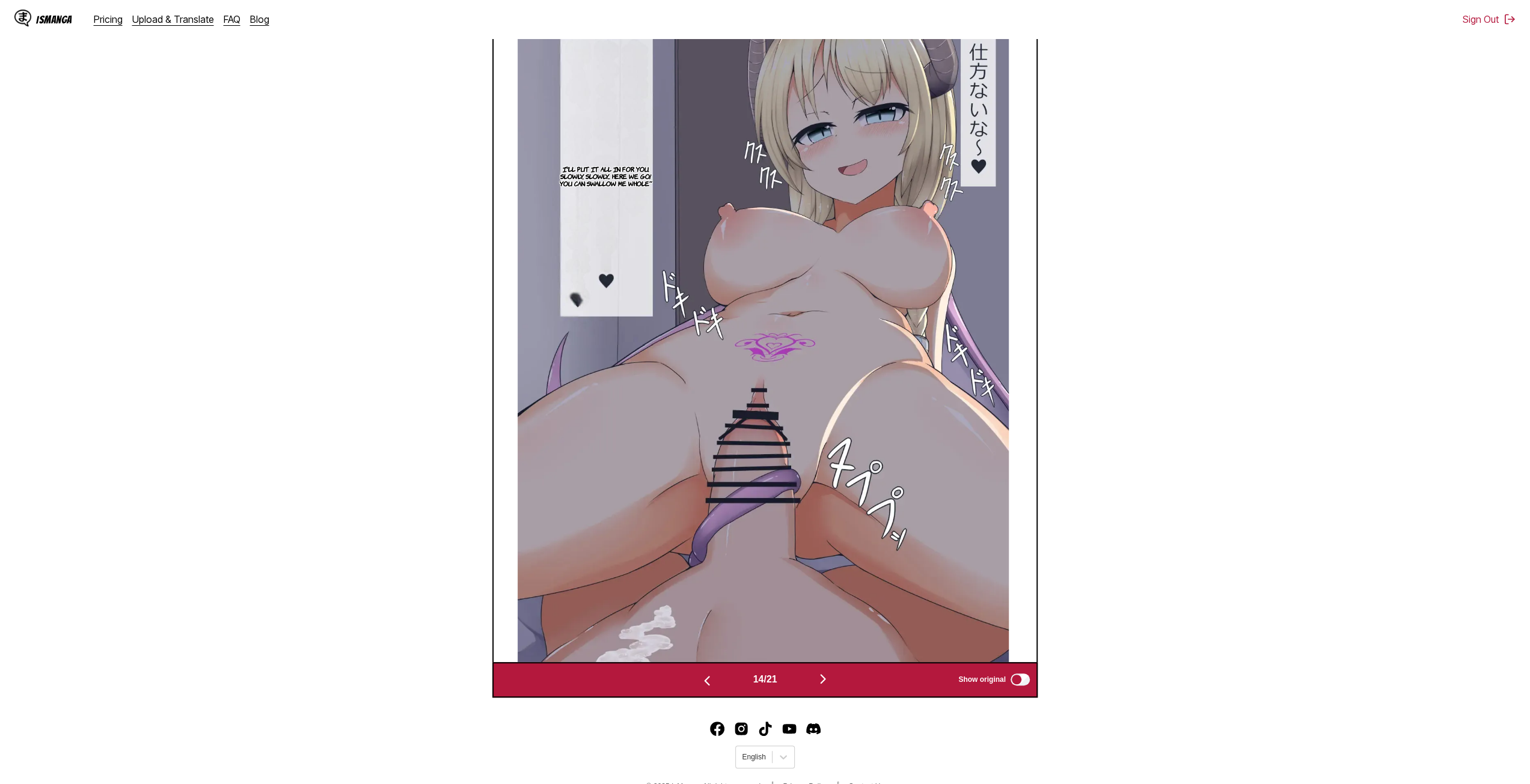
click at [826, 683] on img "button" at bounding box center [822, 679] width 15 height 15
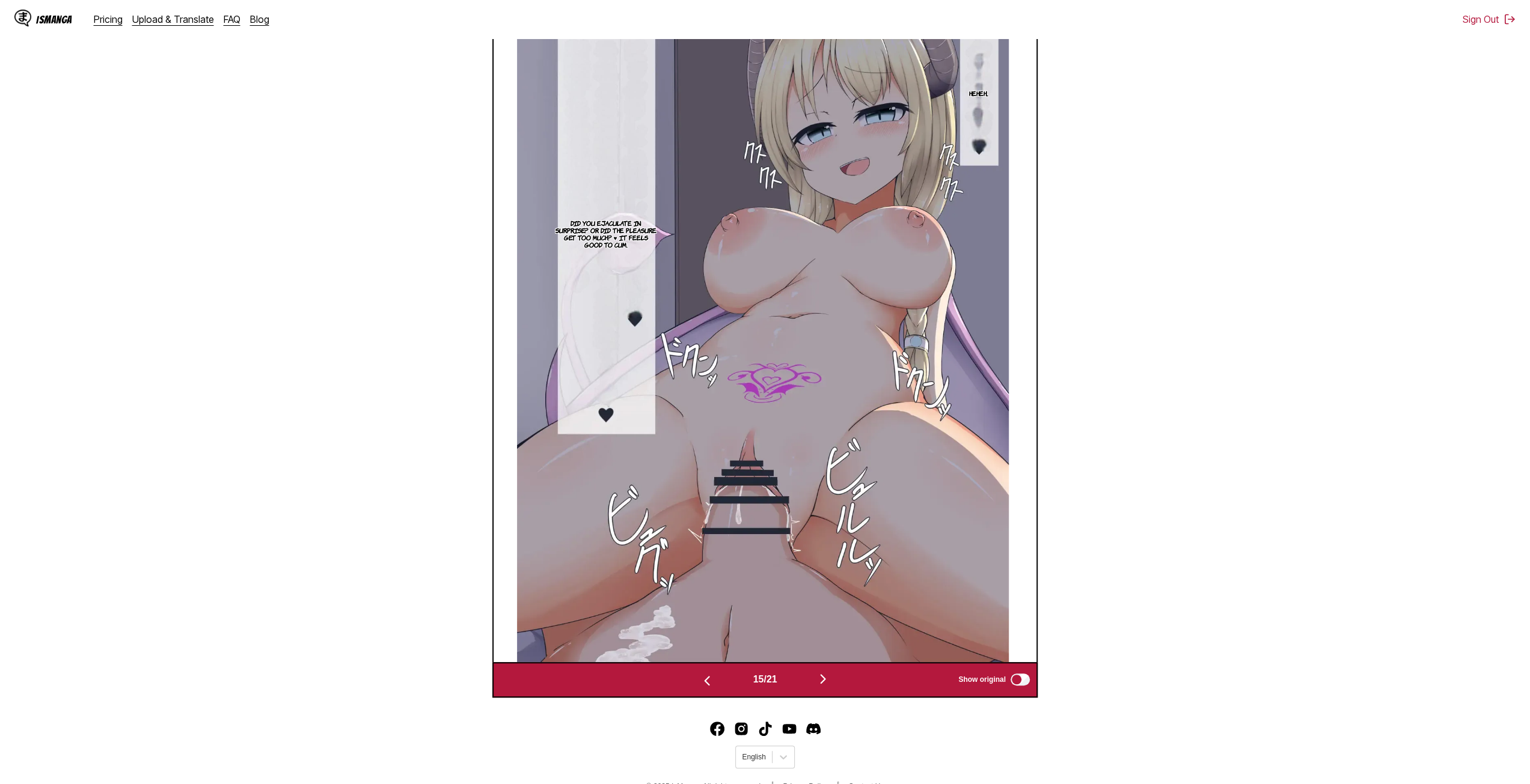
click at [825, 681] on img "button" at bounding box center [822, 679] width 15 height 15
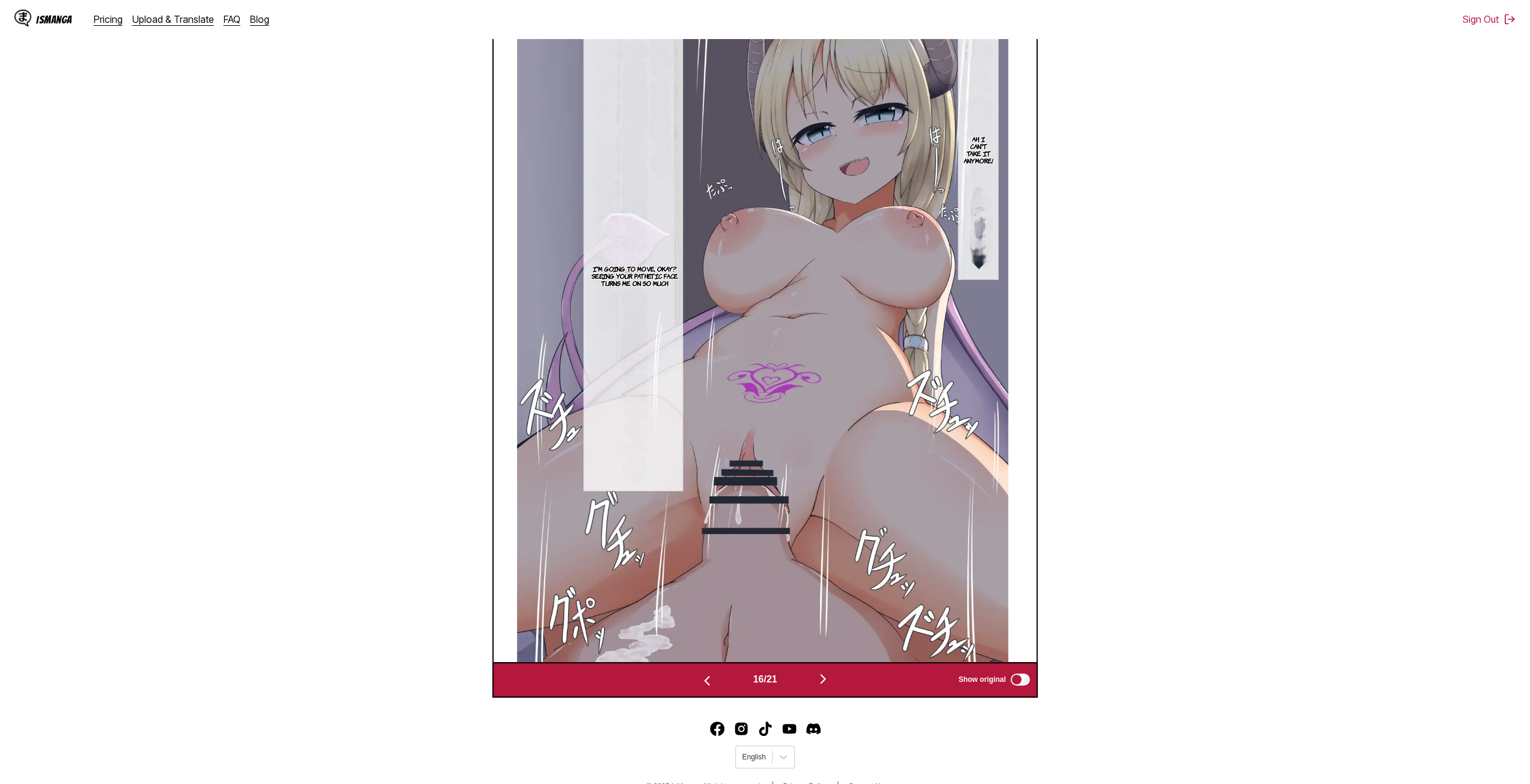
click at [837, 685] on button "button" at bounding box center [822, 680] width 72 height 17
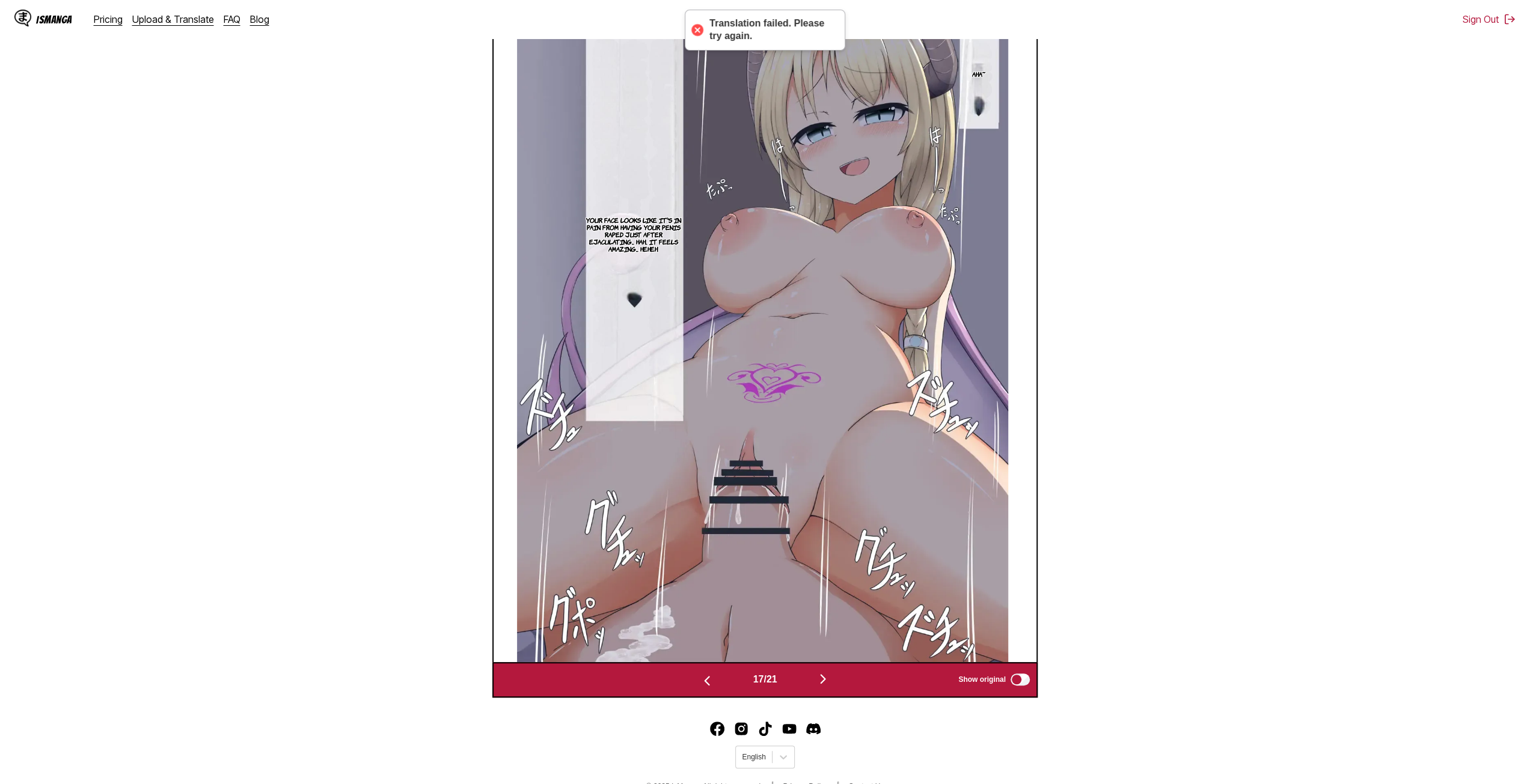
click at [823, 685] on img "button" at bounding box center [822, 679] width 15 height 15
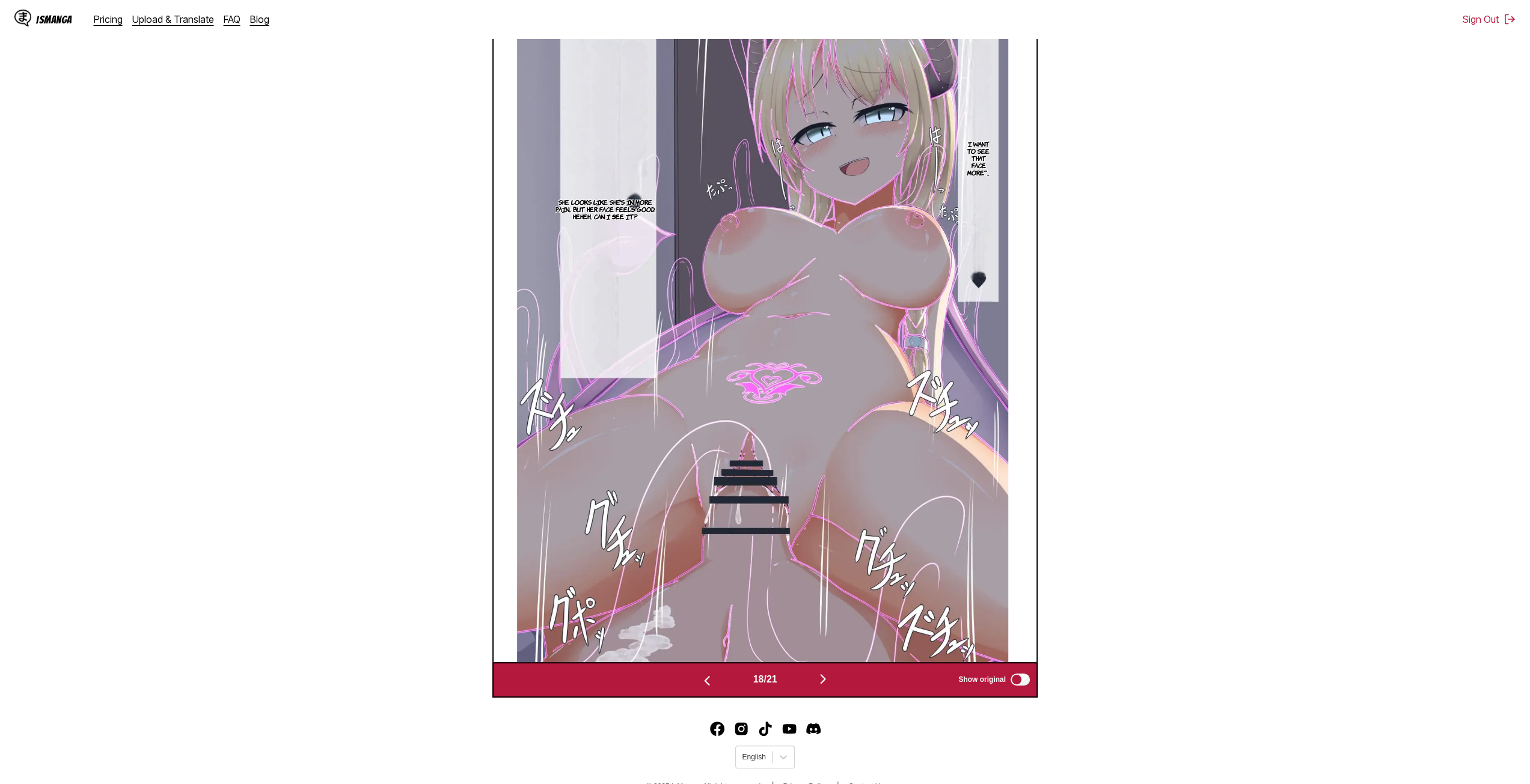
click at [823, 686] on img "button" at bounding box center [822, 679] width 15 height 15
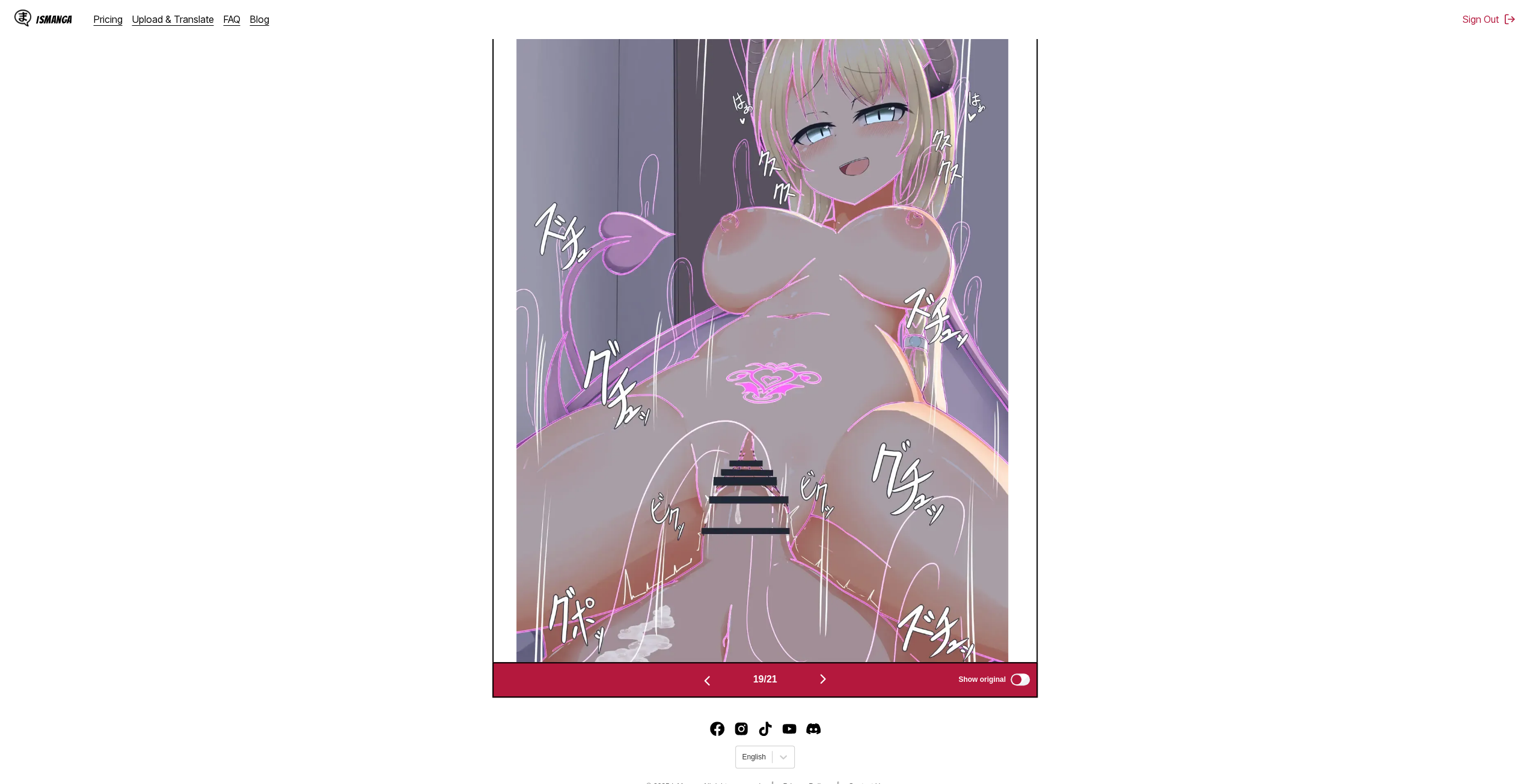
scroll to position [432, 0]
click at [823, 686] on img "button" at bounding box center [822, 680] width 15 height 15
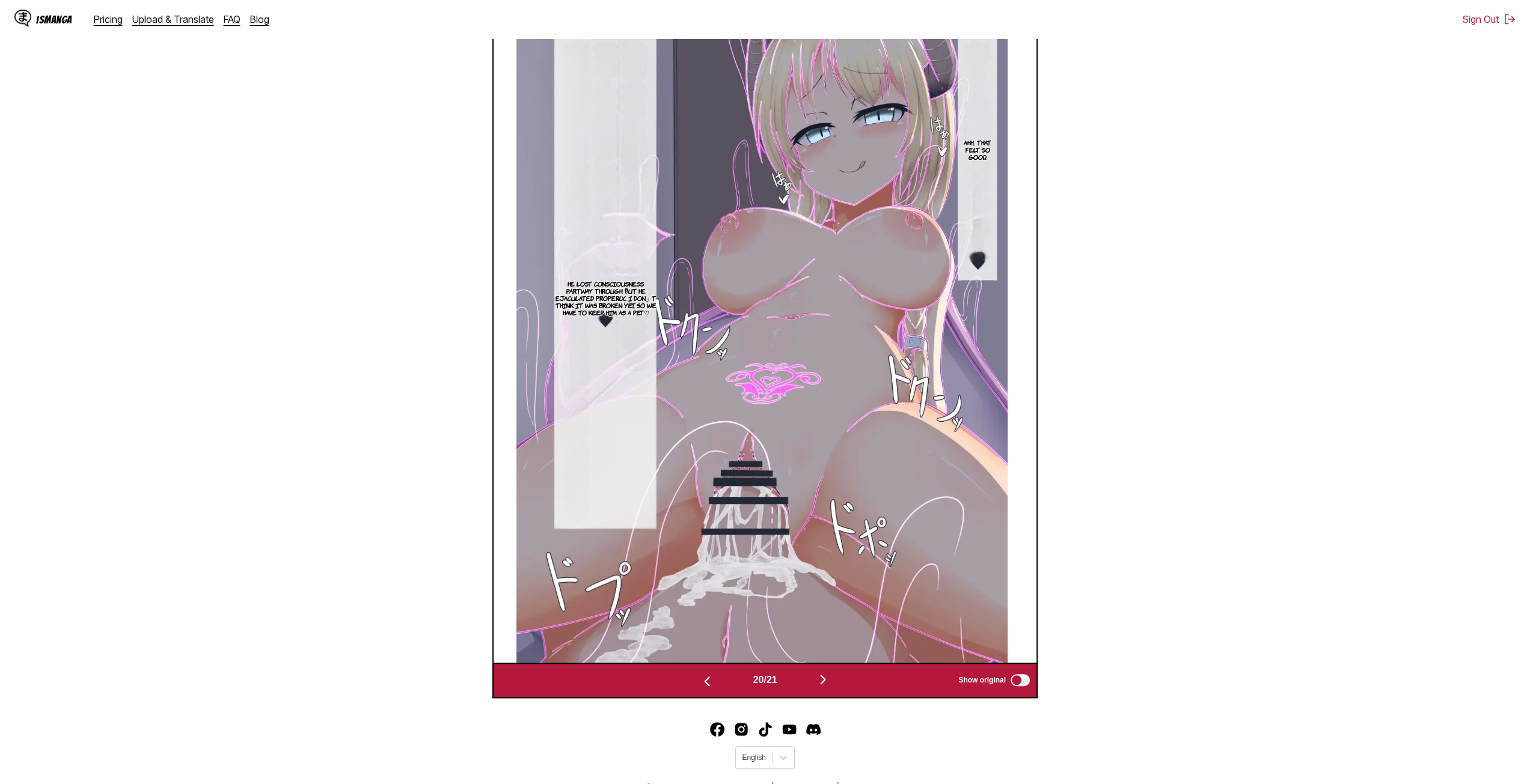
click at [827, 687] on img "button" at bounding box center [822, 680] width 15 height 15
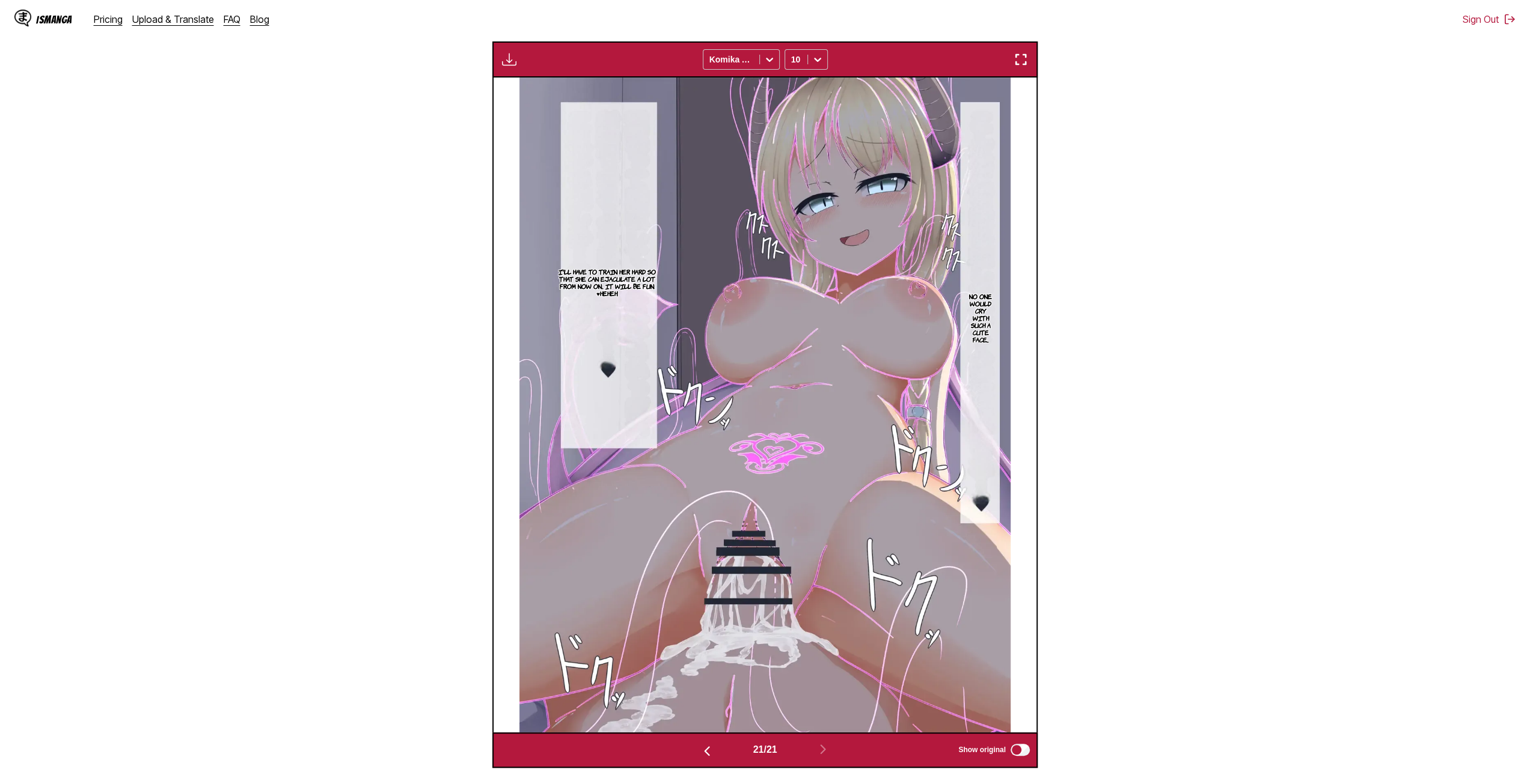
scroll to position [372, 0]
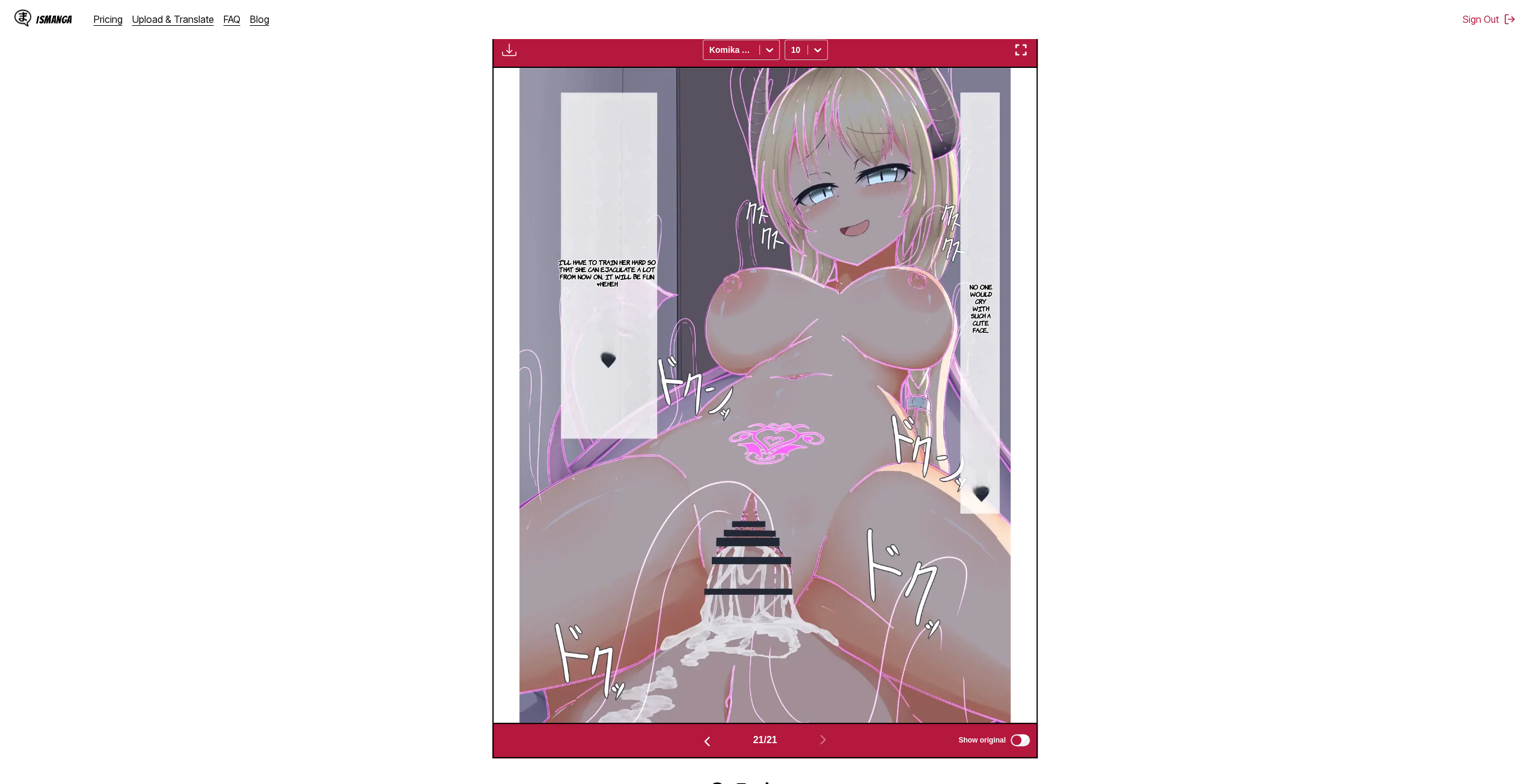
click at [701, 743] on img "button" at bounding box center [707, 741] width 15 height 15
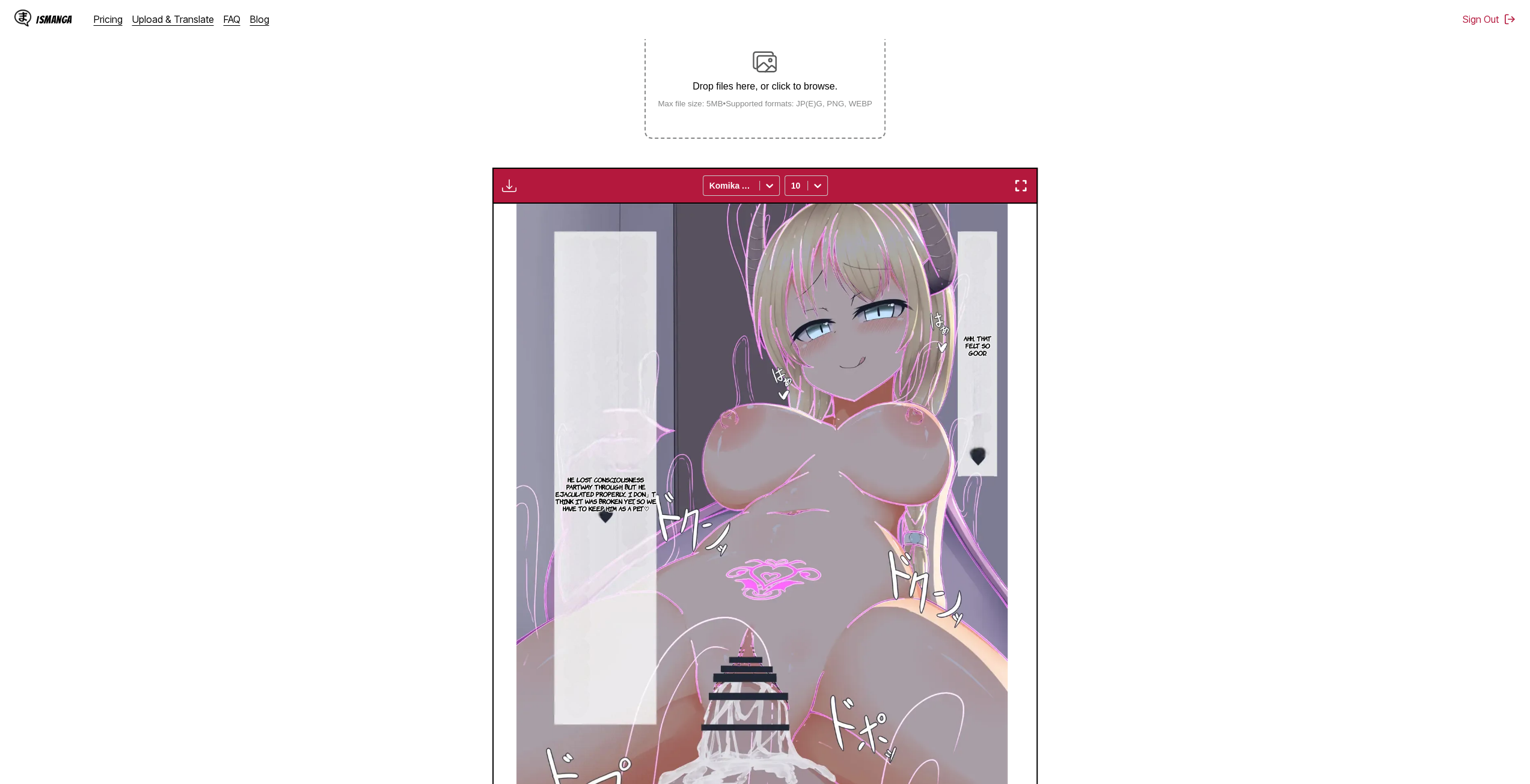
scroll to position [191, 0]
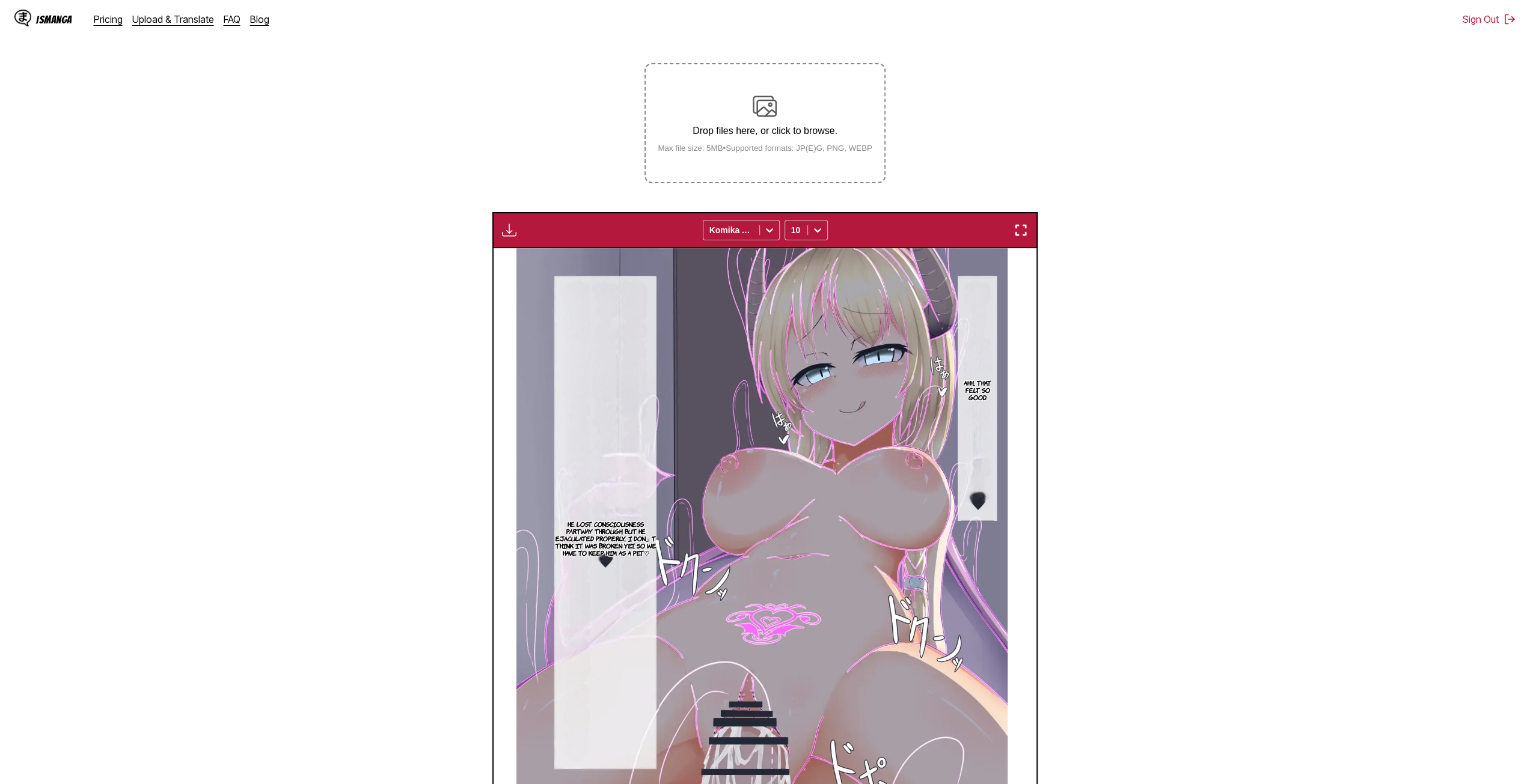
click at [509, 218] on div "Download Panel Download All Komika Axis 10" at bounding box center [765, 230] width 546 height 36
click at [505, 224] on button "button" at bounding box center [509, 231] width 22 height 16
click at [473, 319] on section "From Japanese To English Drop files here, or click to browse. Max file size: 5M…" at bounding box center [765, 470] width 1511 height 938
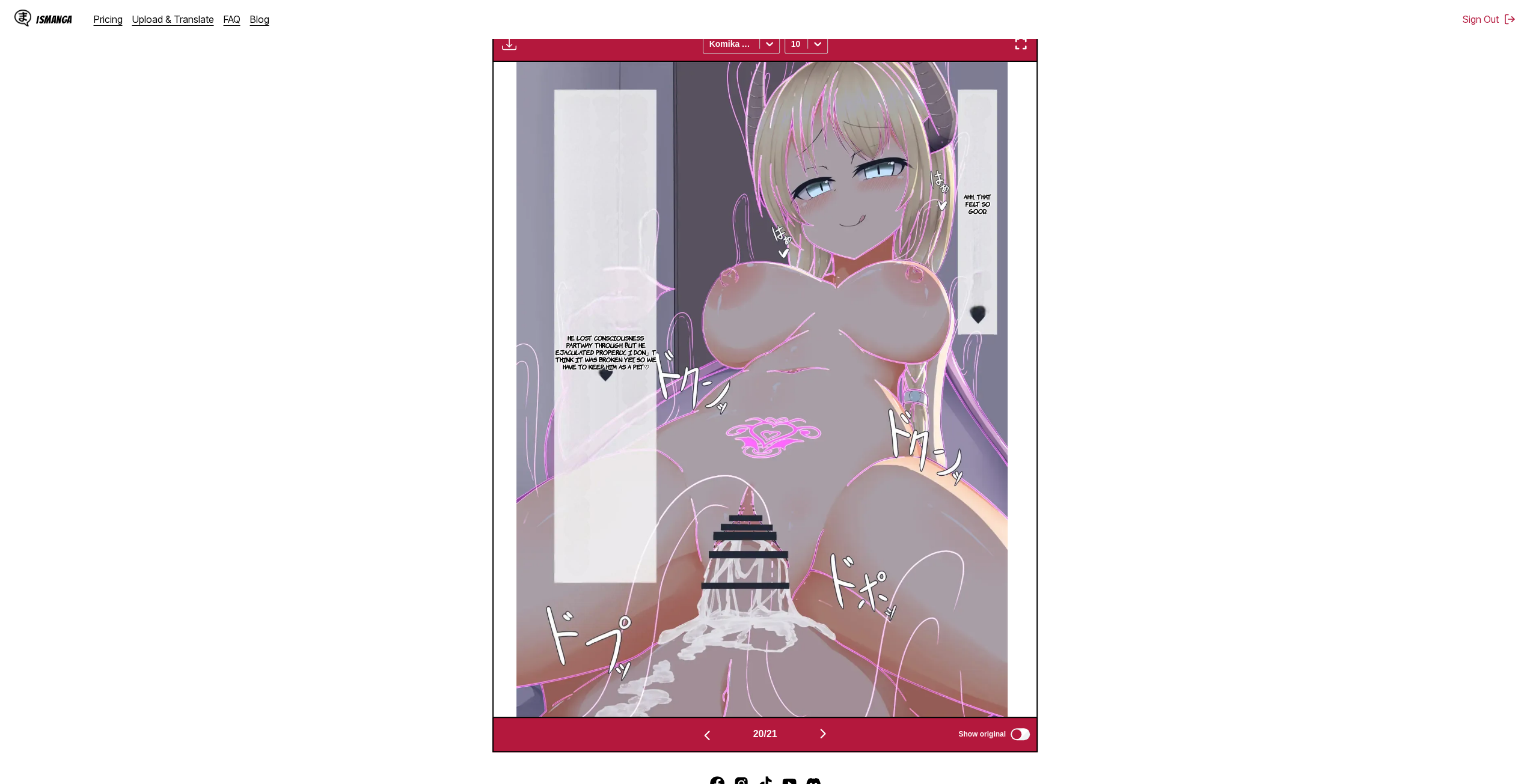
scroll to position [432, 0]
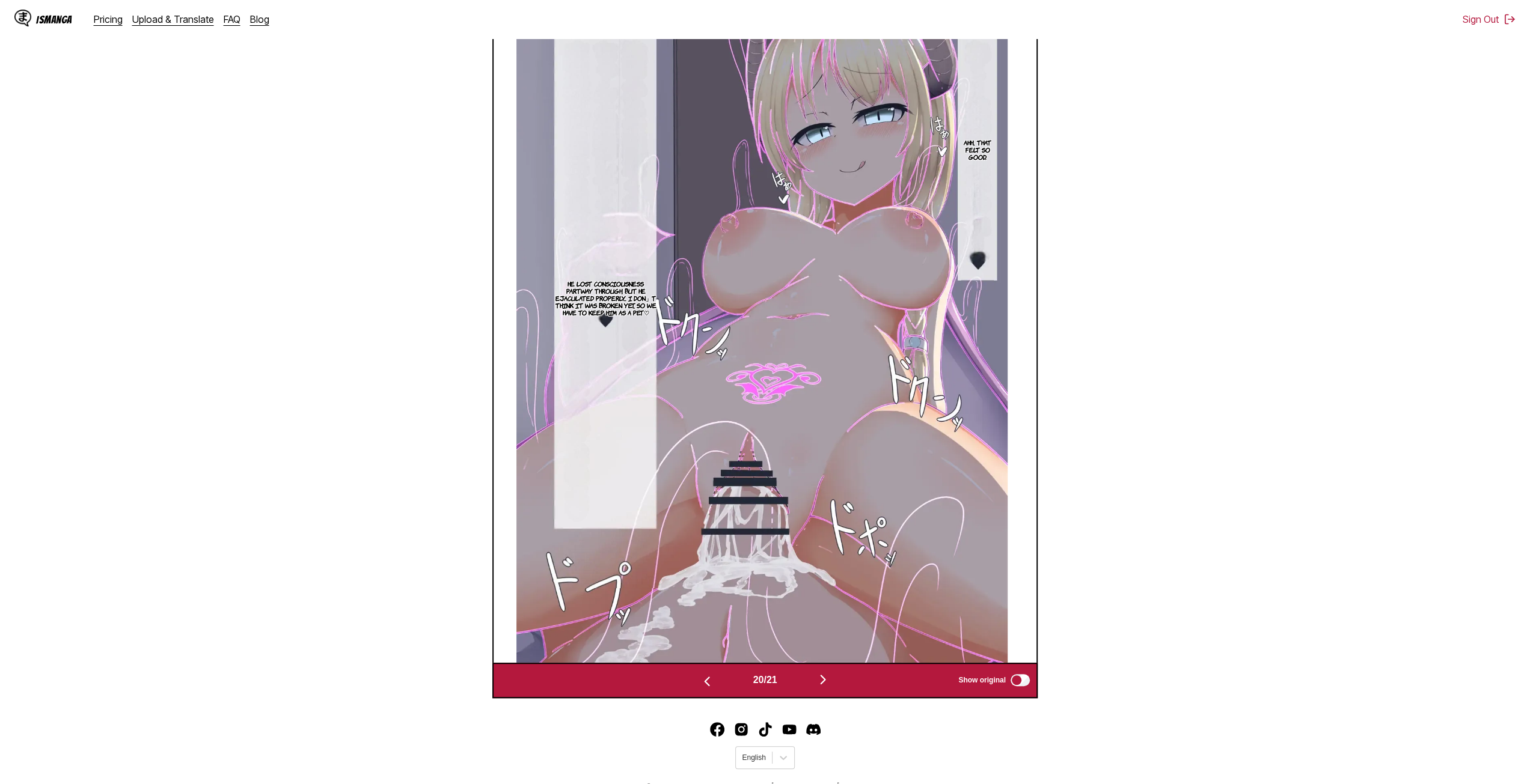
click at [703, 689] on img "button" at bounding box center [707, 681] width 15 height 15
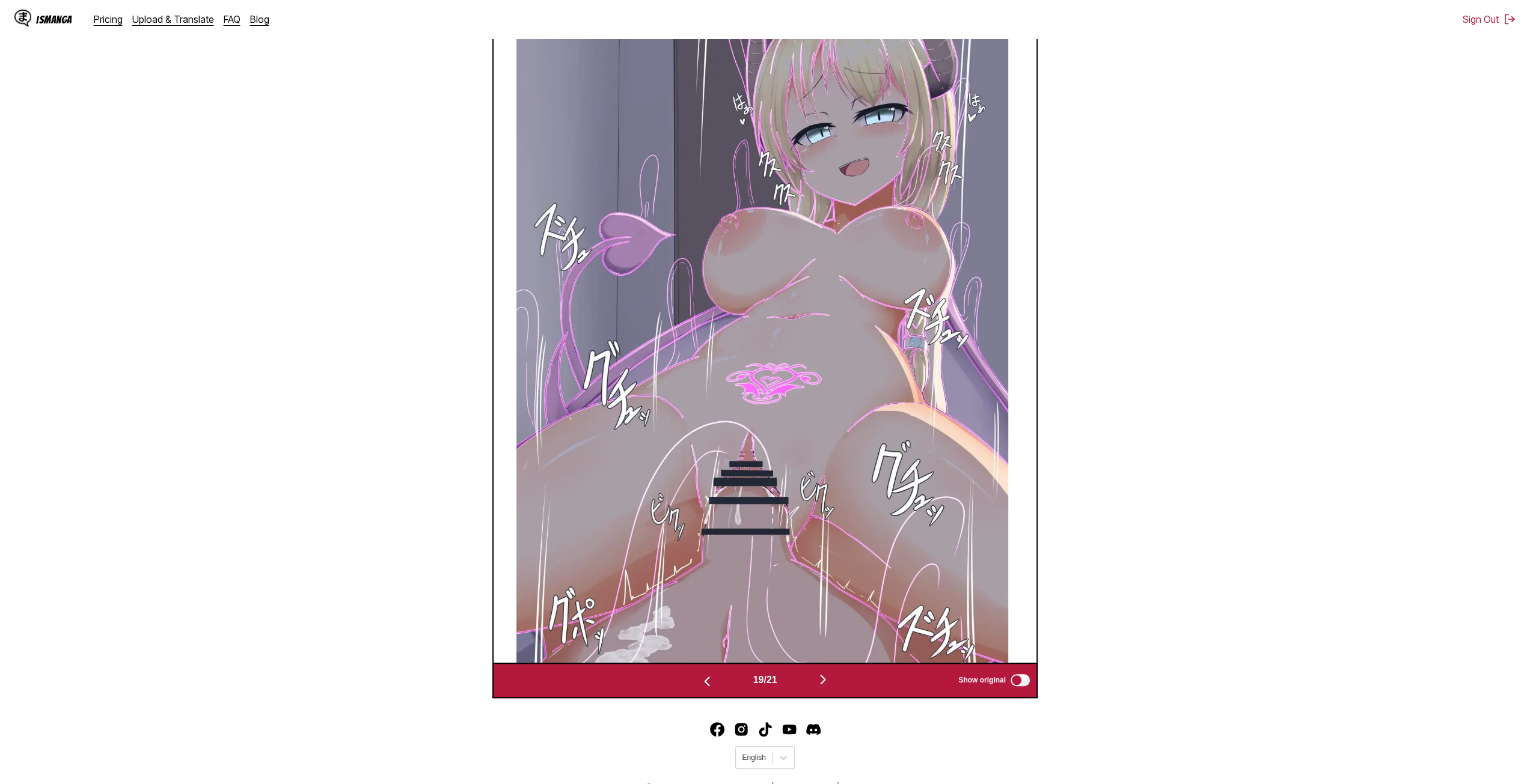
click at [708, 673] on div "19 / 21 Show original" at bounding box center [765, 680] width 546 height 36
click at [701, 677] on img "button" at bounding box center [707, 681] width 15 height 15
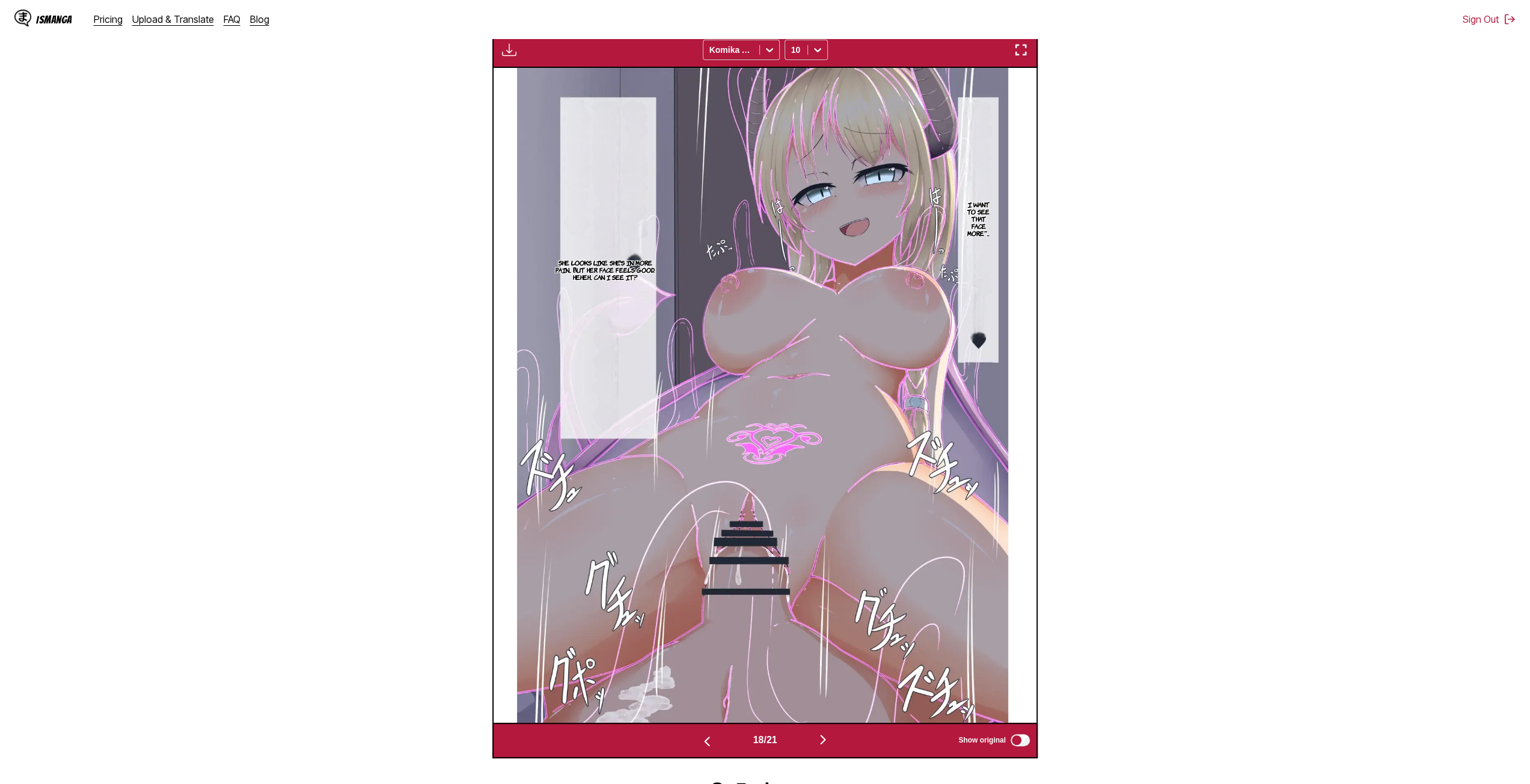
scroll to position [191, 0]
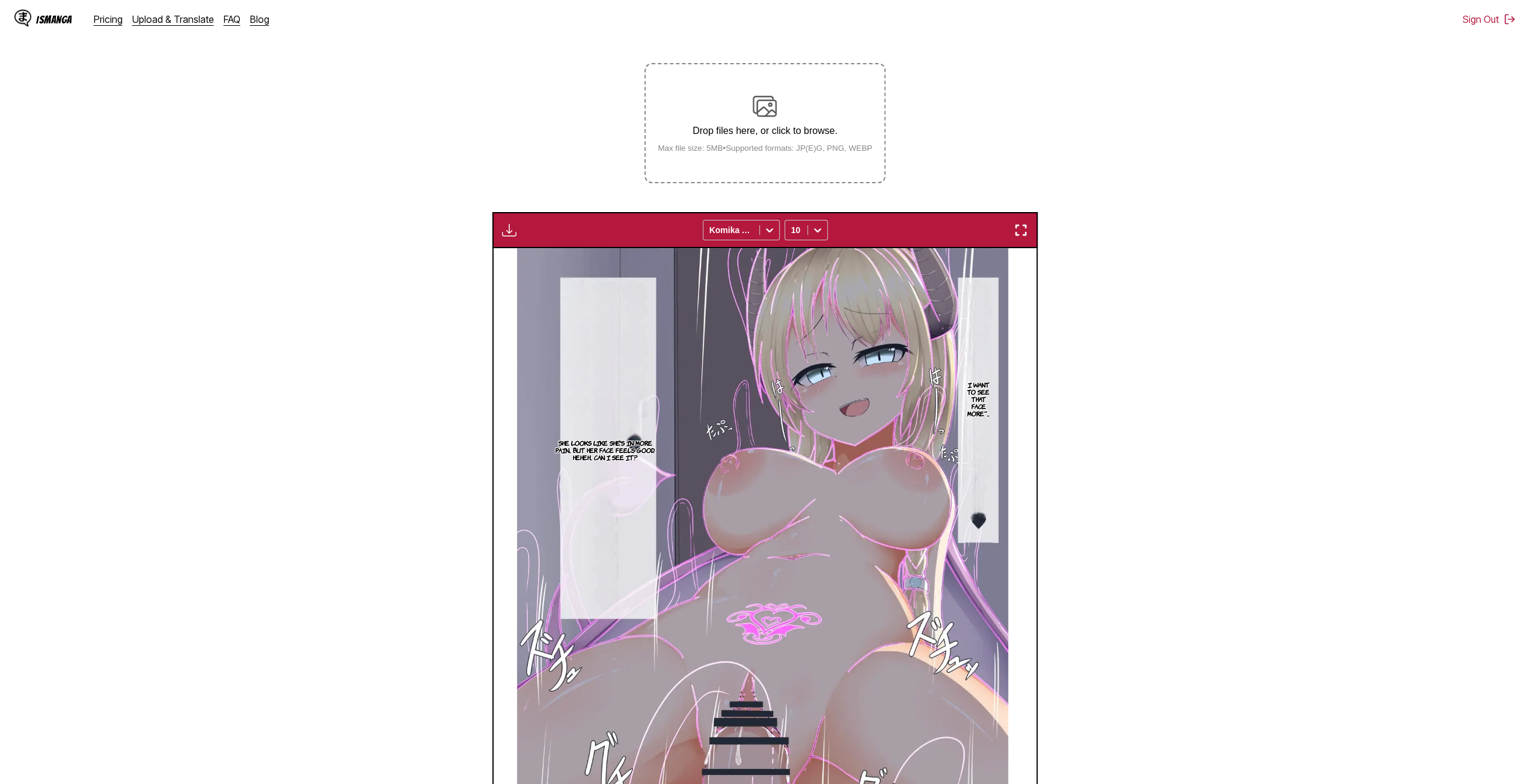
click at [513, 228] on img "button" at bounding box center [509, 230] width 15 height 15
click at [530, 269] on button "Download All" at bounding box center [541, 270] width 77 height 29
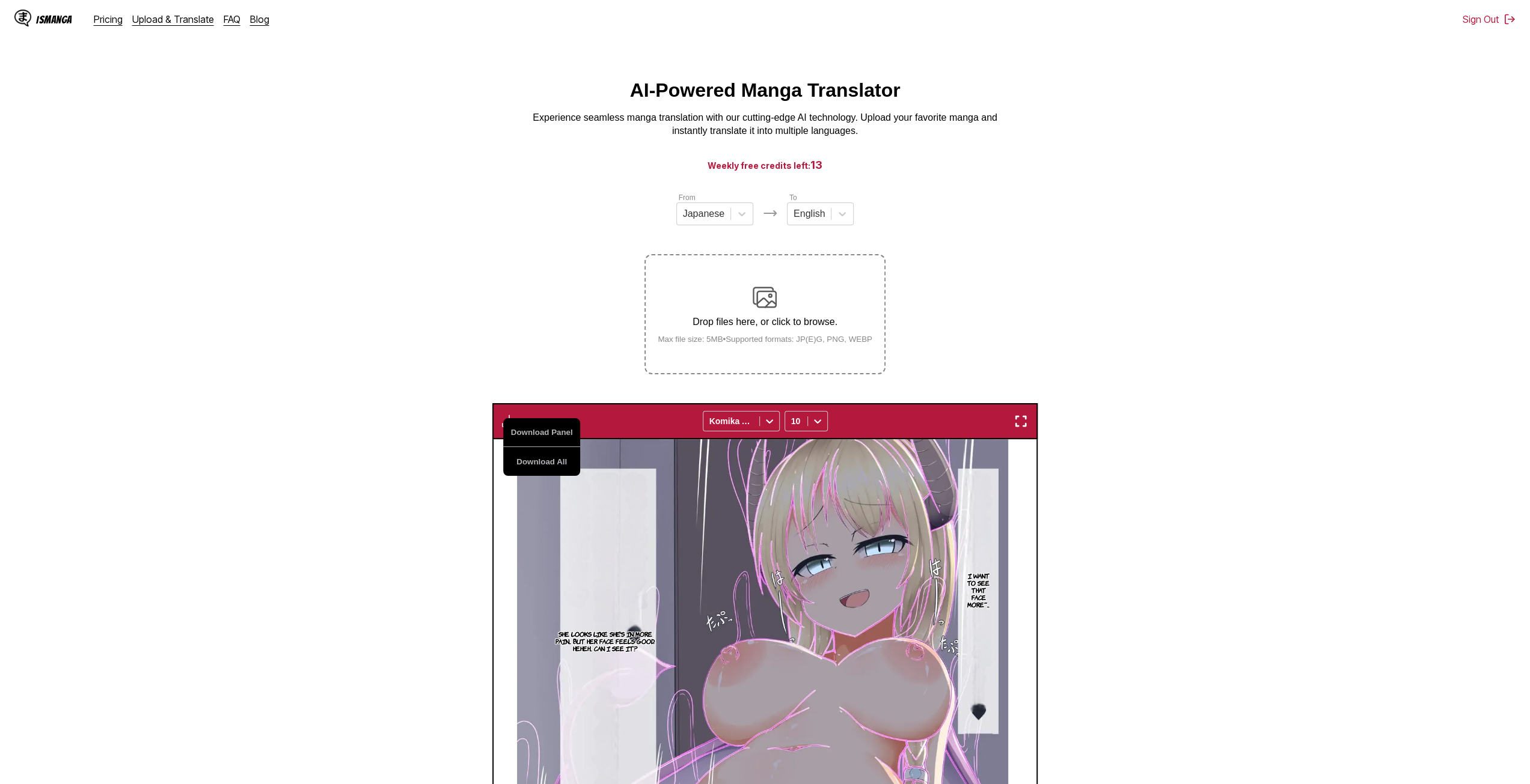
scroll to position [0, 0]
click at [1163, 480] on section "From Japanese To English Drop files here, or click to browse. Max file size: 5M…" at bounding box center [765, 660] width 1511 height 938
